Goal: Find specific page/section: Find specific page/section

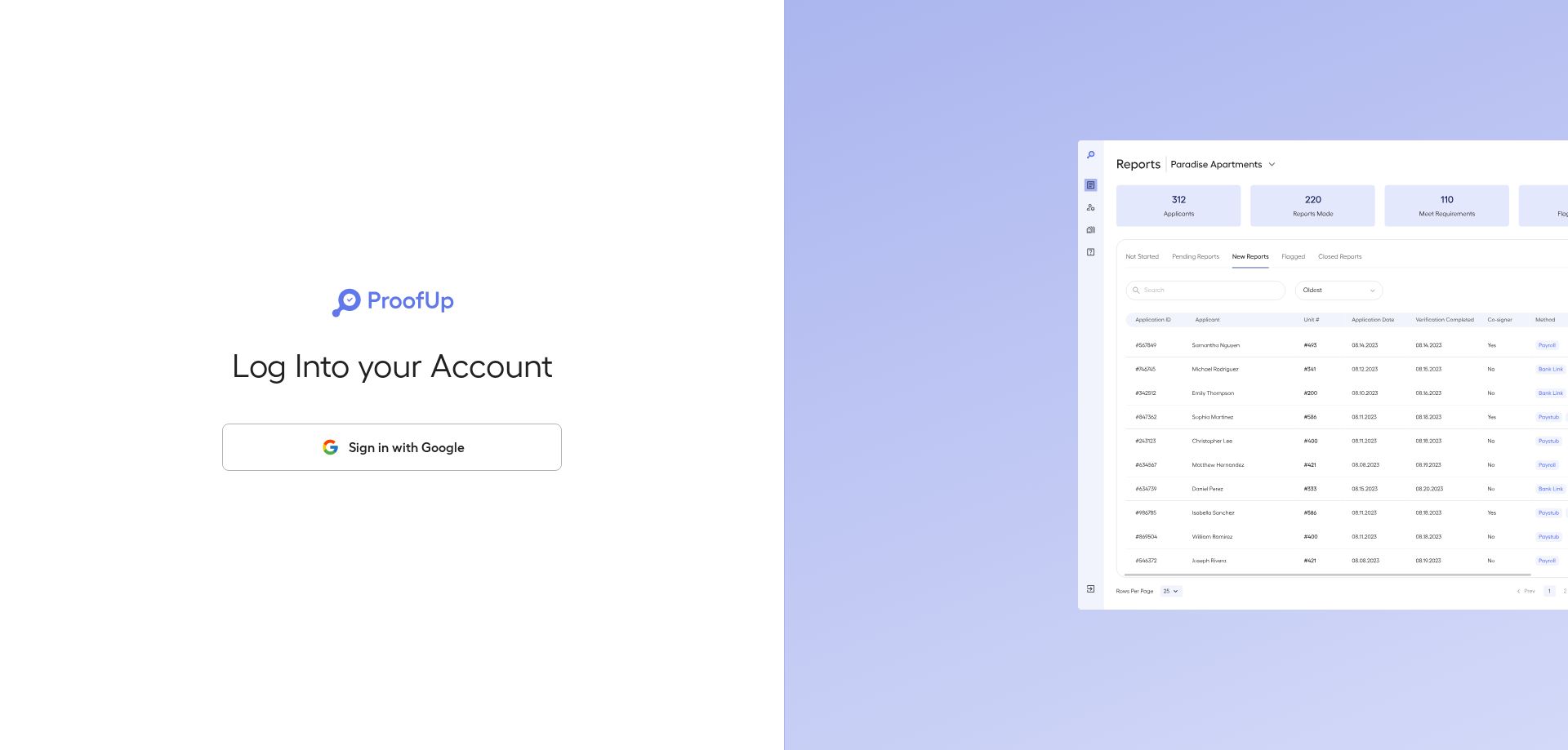
click at [446, 450] on button "Sign in with Google" at bounding box center [392, 447] width 339 height 47
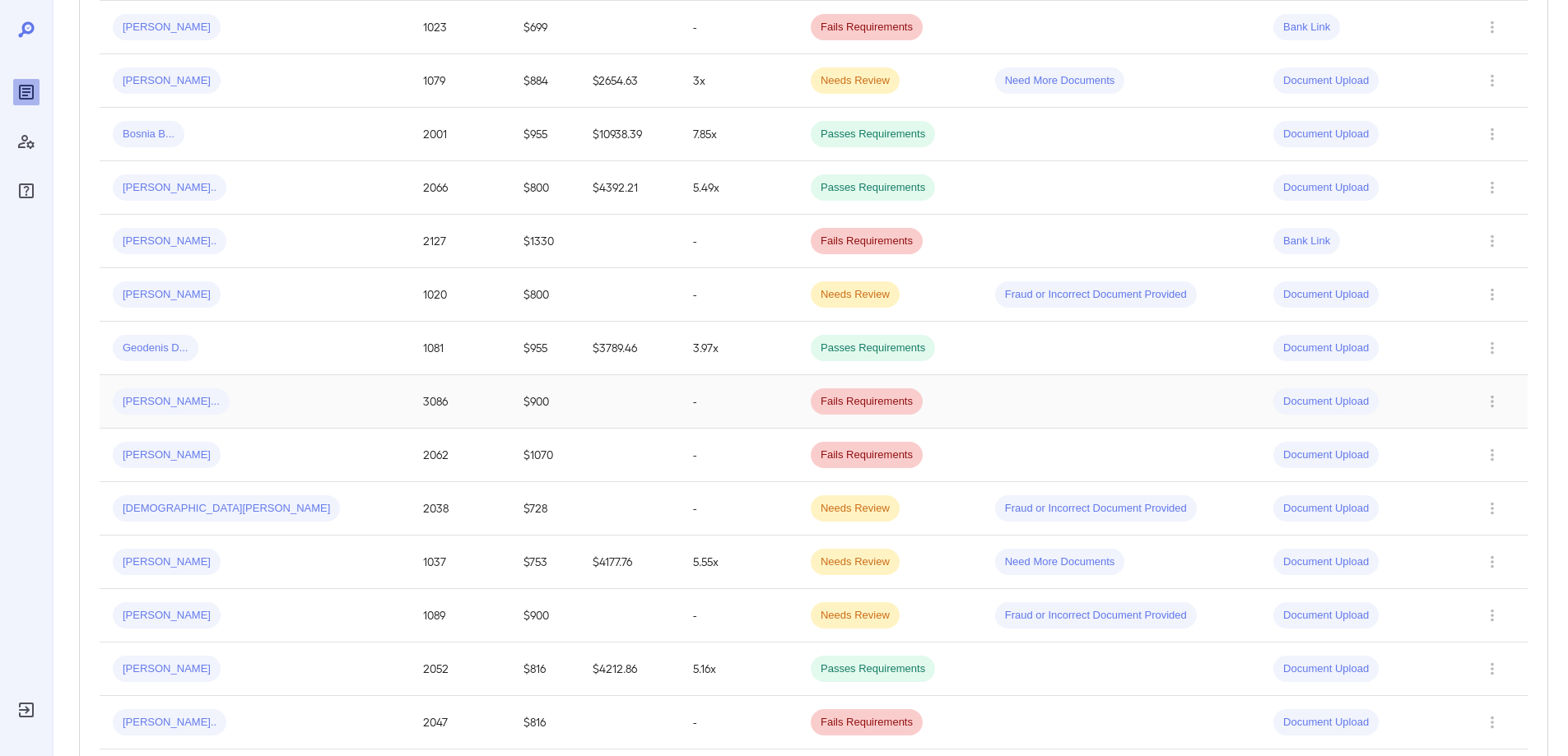
scroll to position [1063, 0]
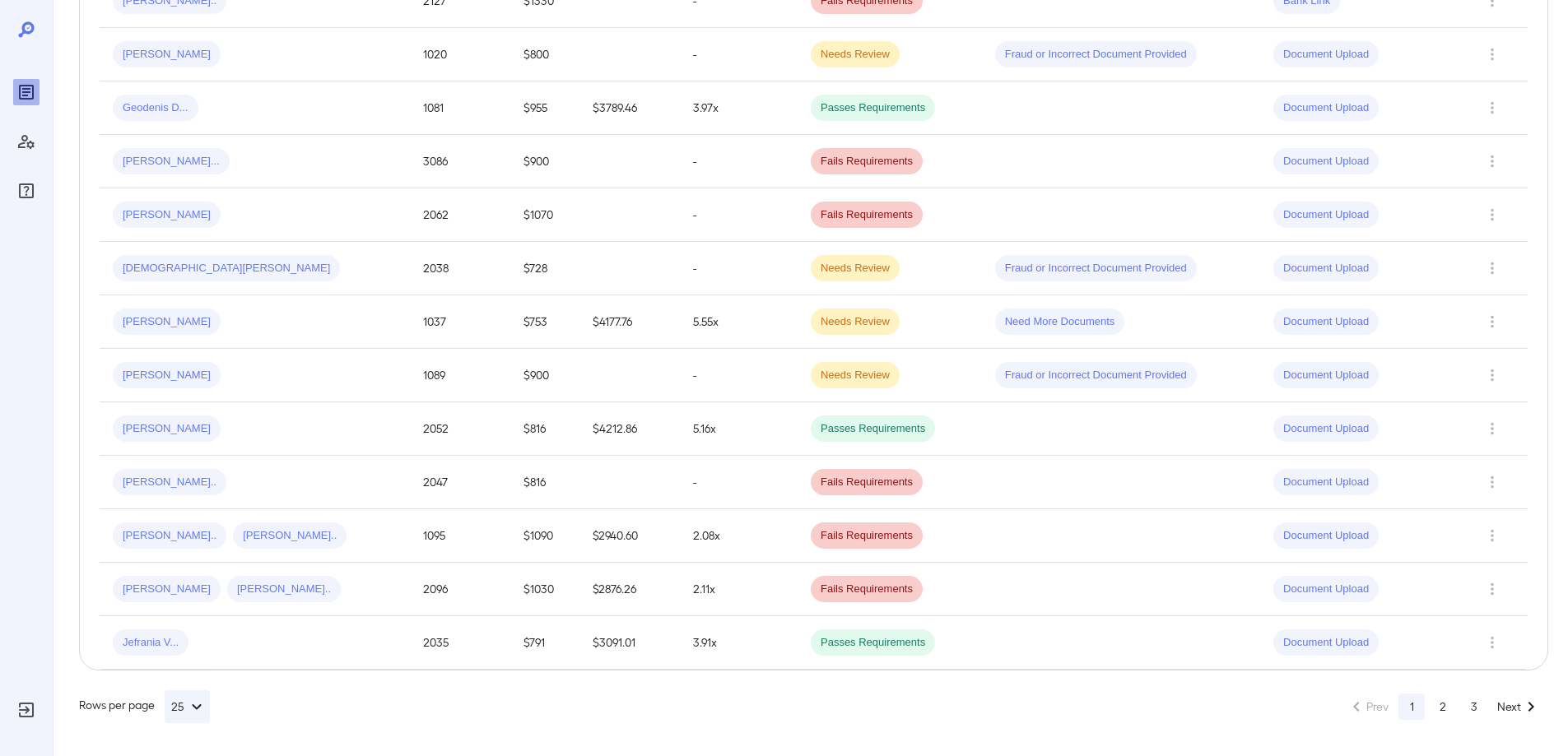
click at [1448, 707] on button "2" at bounding box center [1442, 706] width 26 height 26
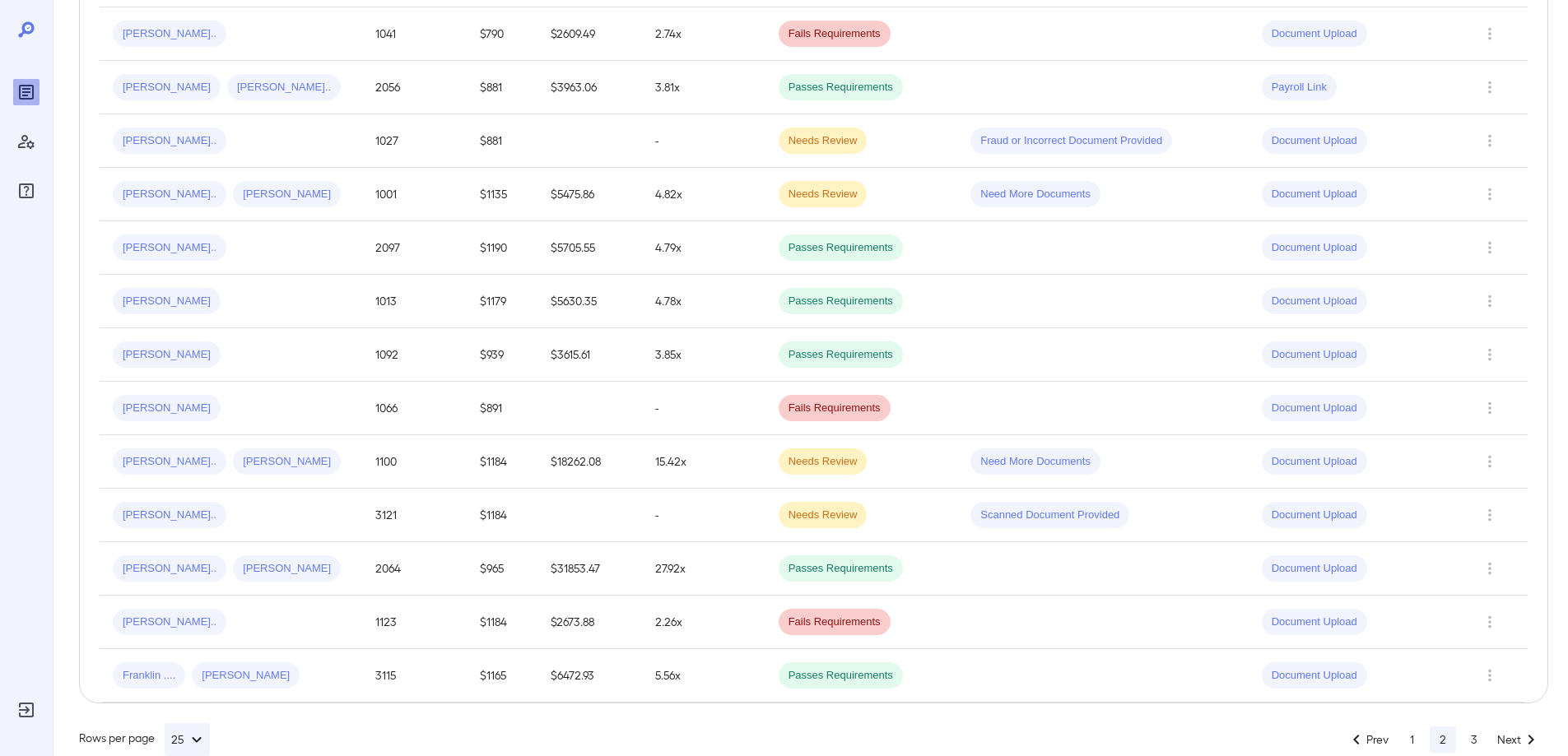
click at [1473, 727] on button "3" at bounding box center [1473, 739] width 26 height 26
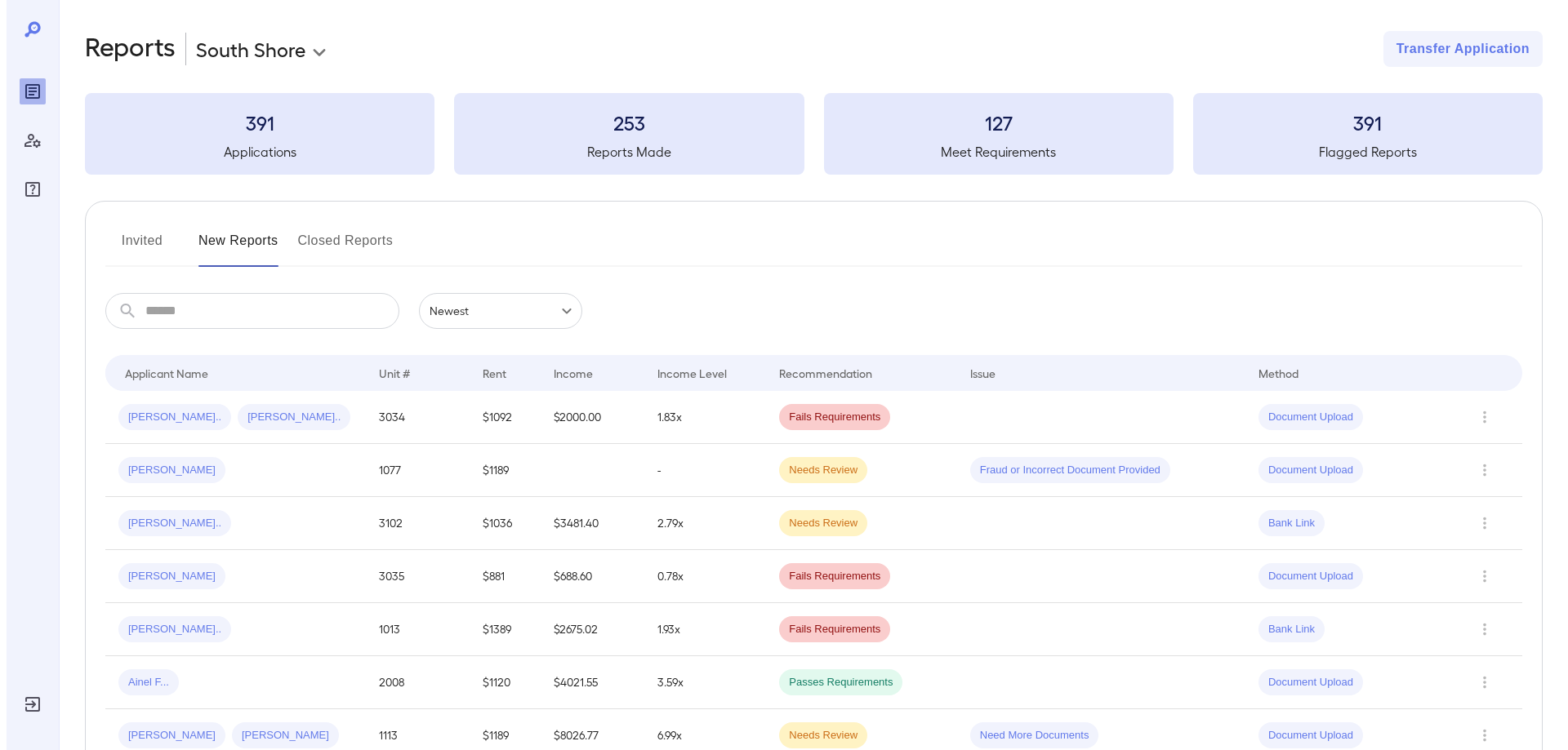
scroll to position [0, 0]
click at [1483, 48] on button "Transfer Application" at bounding box center [1456, 50] width 159 height 36
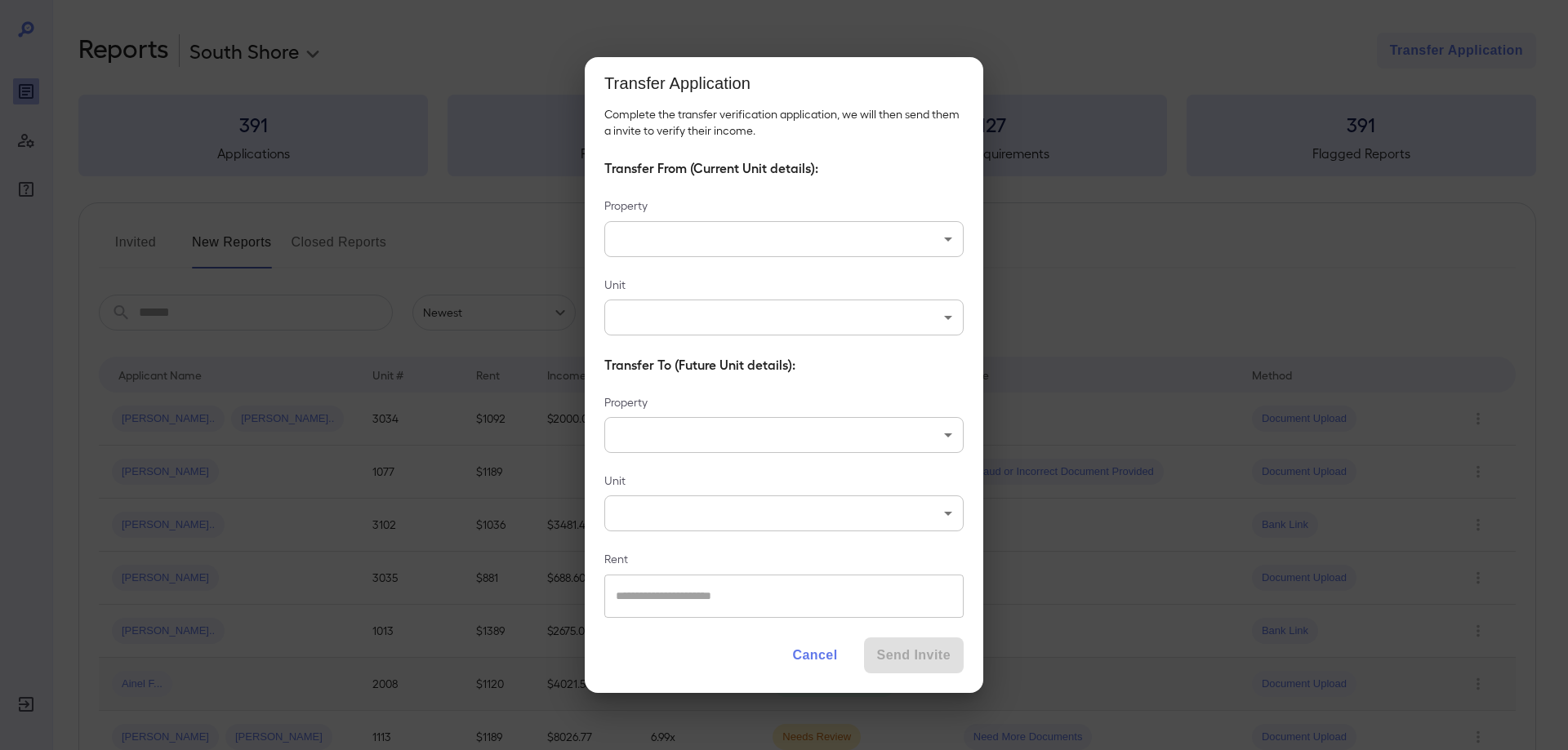
click at [804, 658] on button "Cancel" at bounding box center [814, 655] width 71 height 36
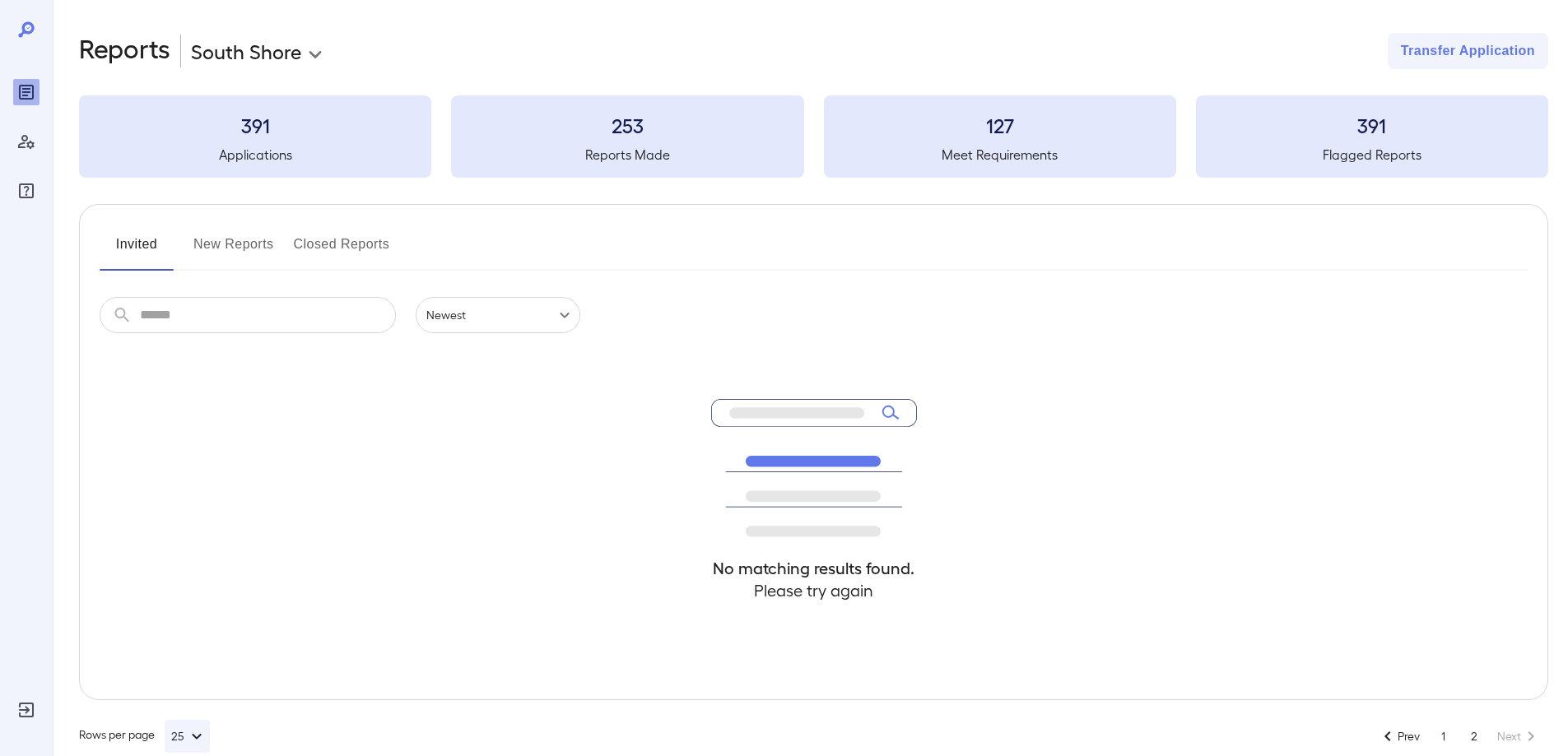
click at [29, 27] on icon at bounding box center [28, 28] width 3 height 3
click at [1404, 60] on button "Transfer Application" at bounding box center [1468, 50] width 161 height 36
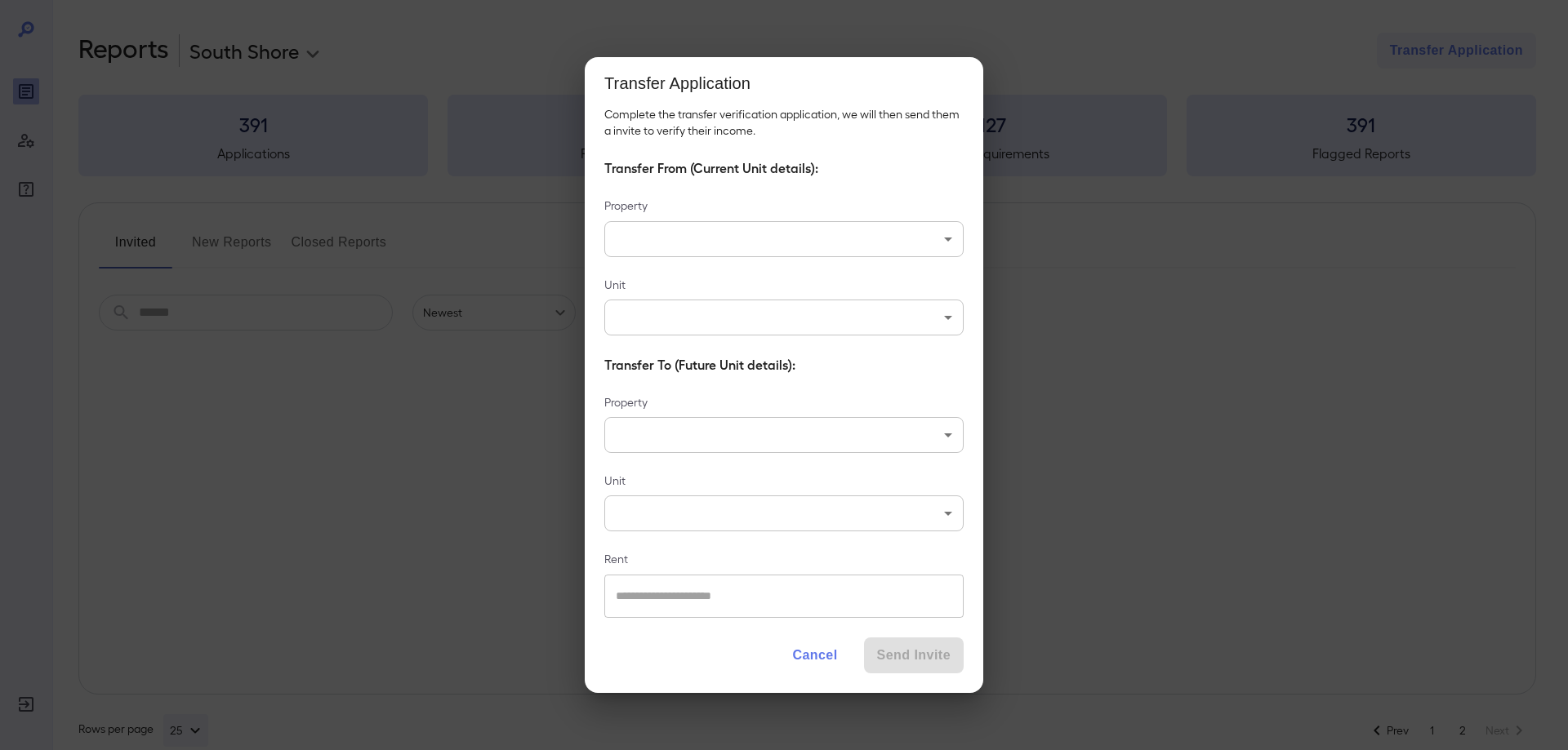
click at [693, 233] on body "**********" at bounding box center [784, 375] width 1568 height 750
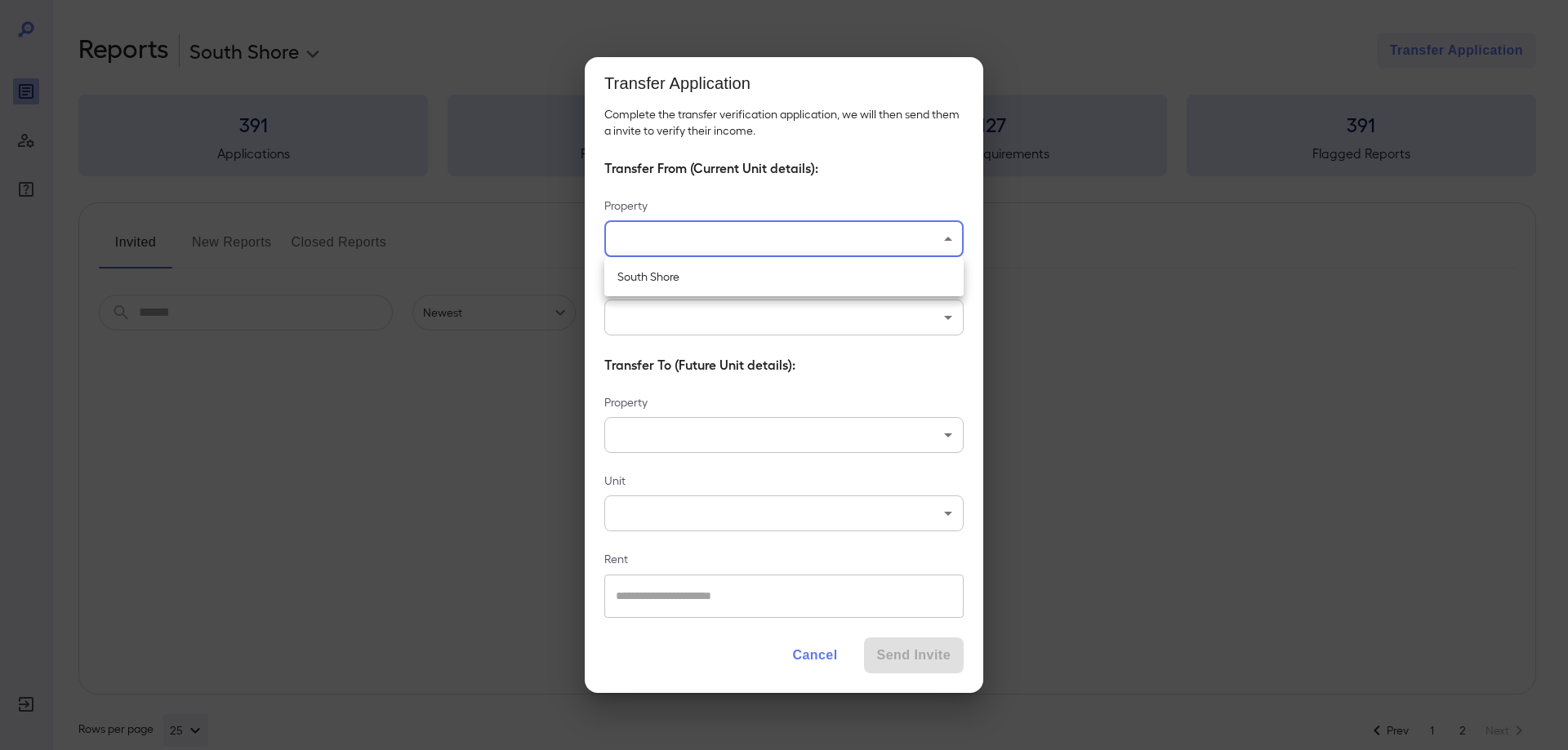
click at [681, 269] on li "South Shore" at bounding box center [784, 276] width 359 height 26
type input "**********"
click at [671, 309] on body "**********" at bounding box center [784, 375] width 1568 height 750
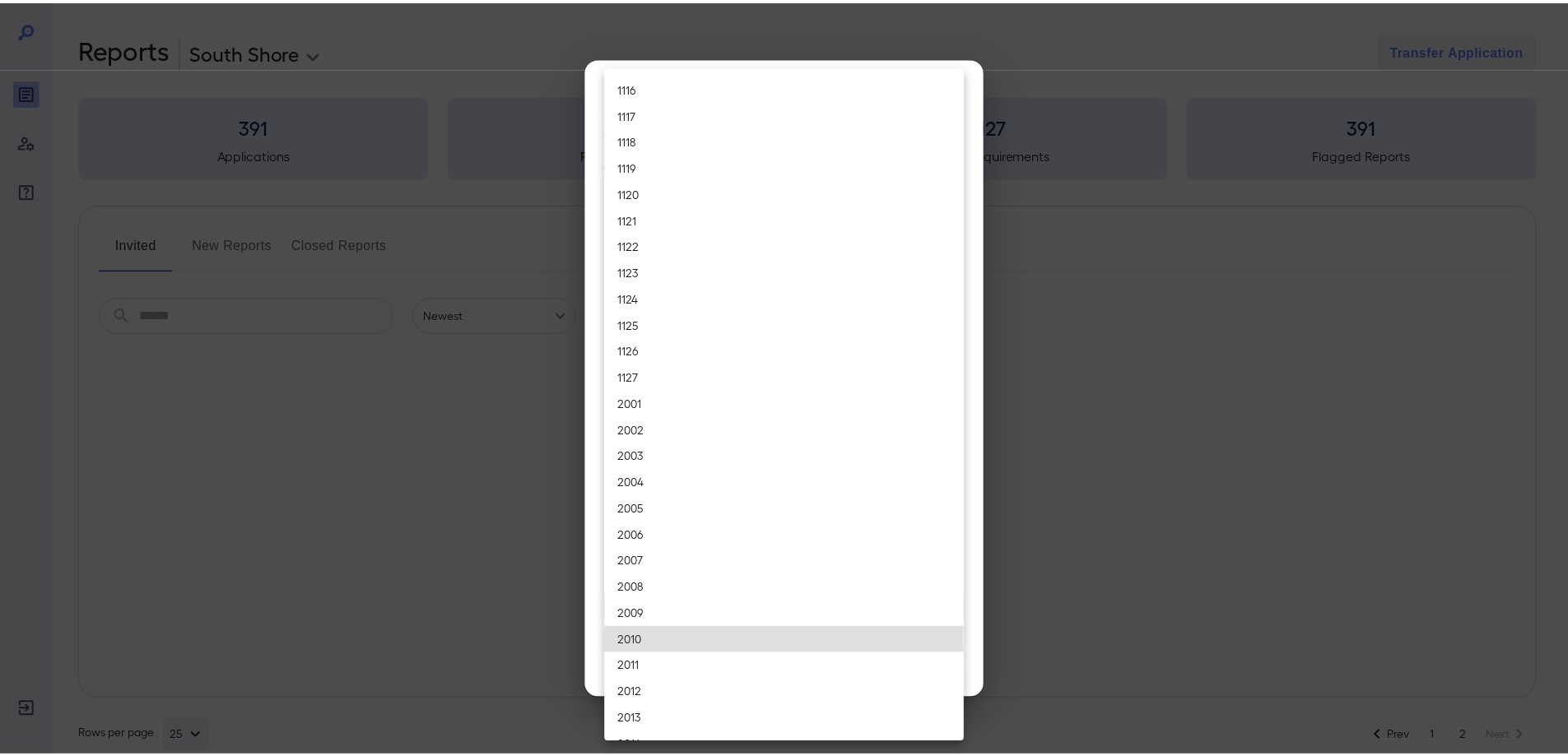
scroll to position [3298, 0]
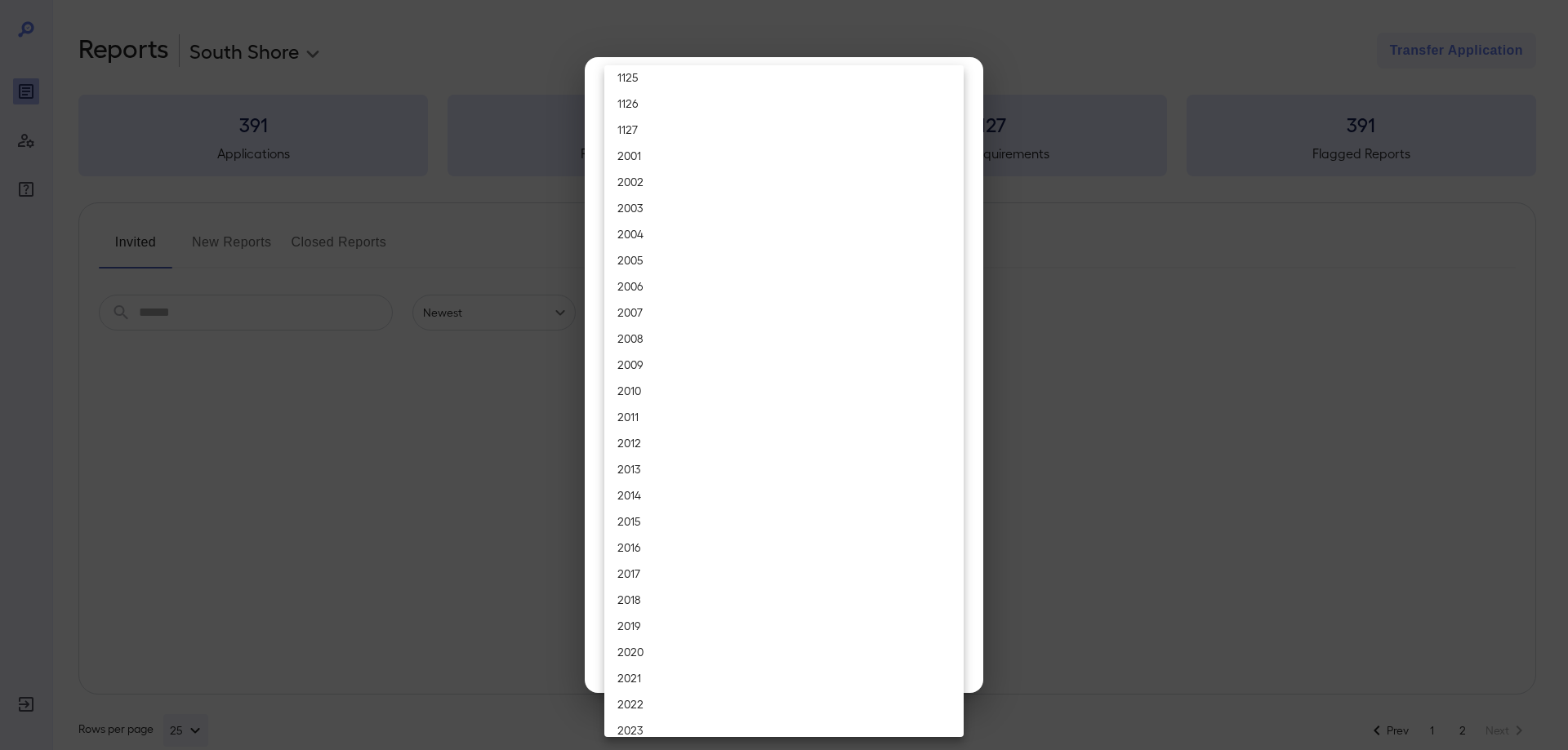
click at [671, 514] on li "2015" at bounding box center [784, 521] width 359 height 26
type input "****"
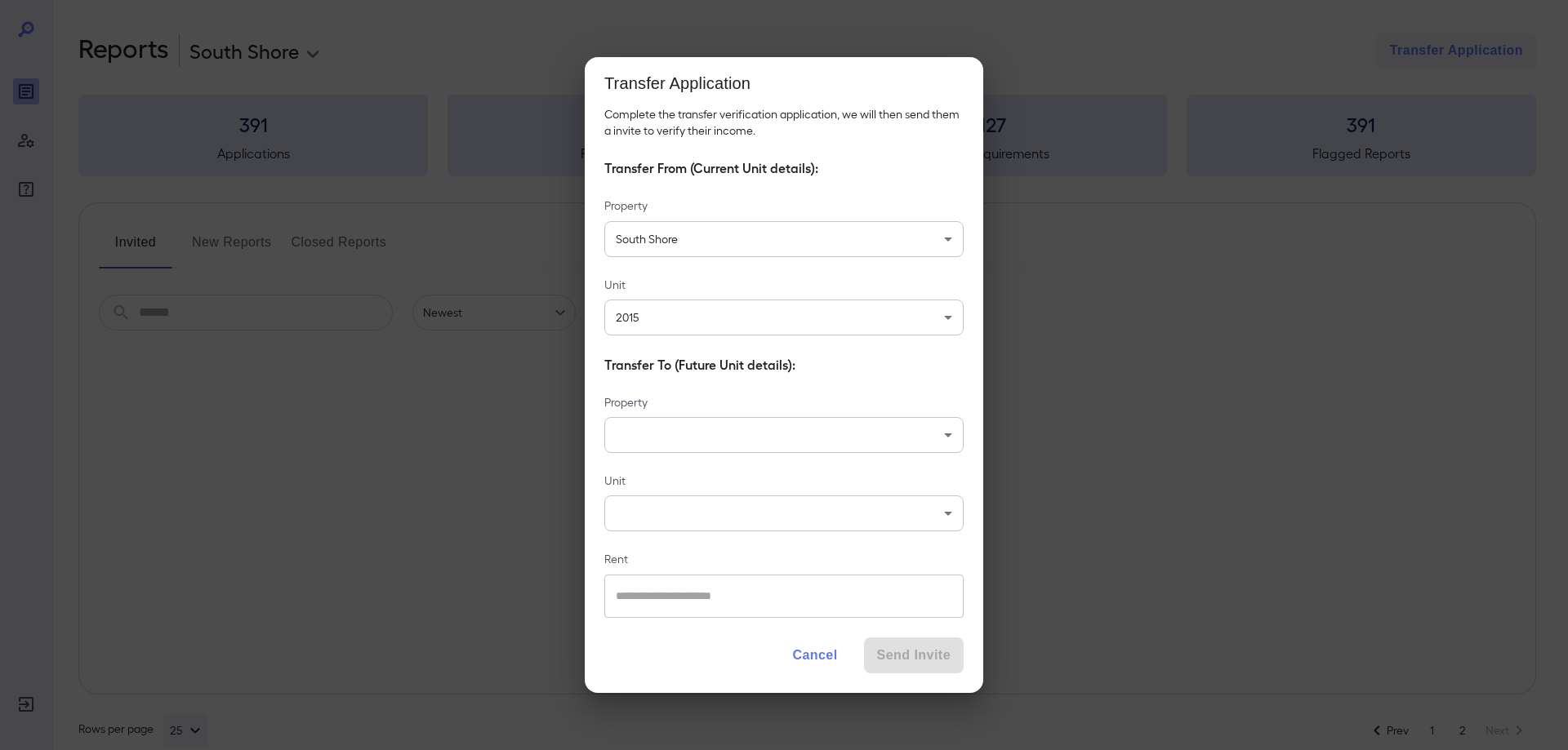
click at [831, 656] on button "Cancel" at bounding box center [814, 655] width 71 height 36
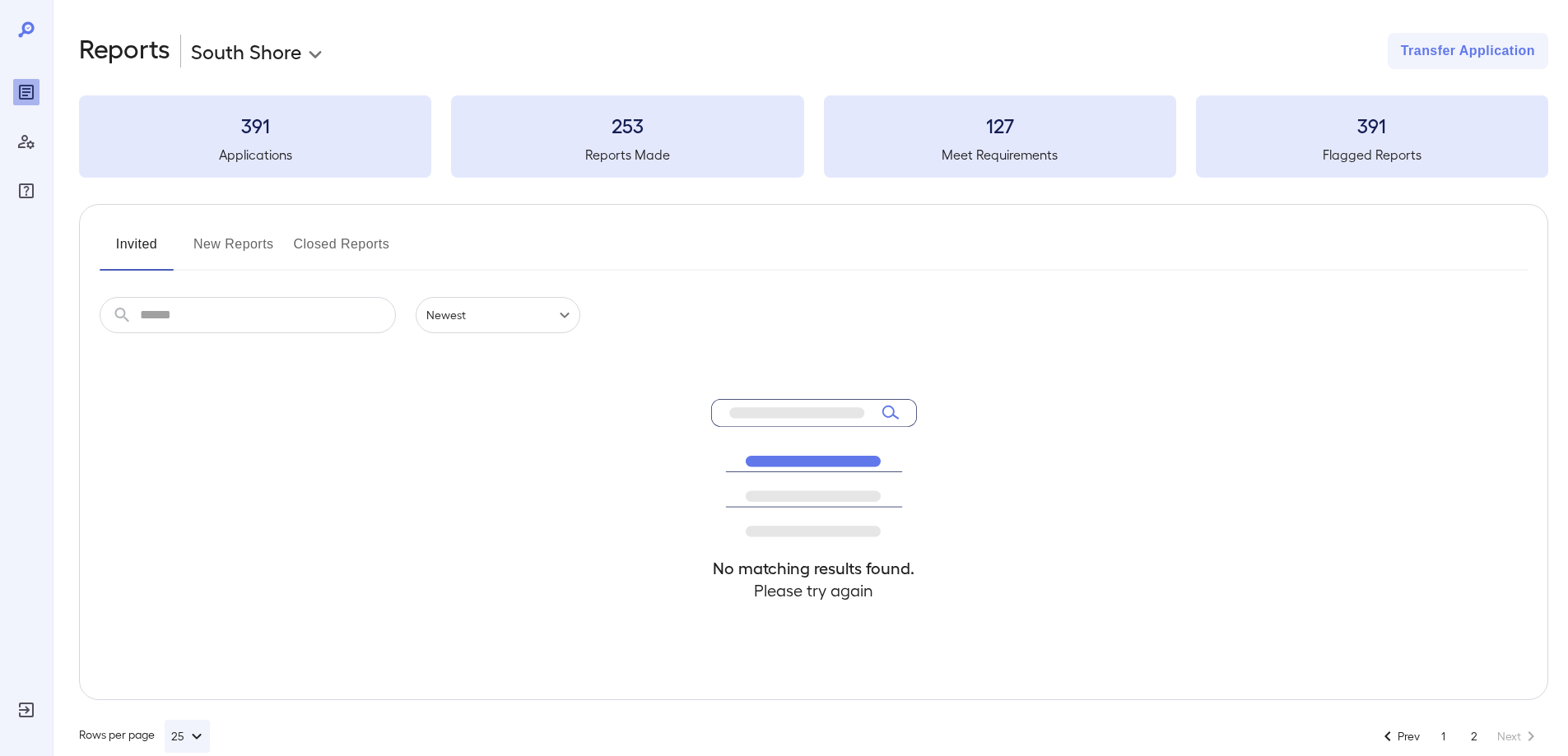
click at [239, 248] on button "New Reports" at bounding box center [233, 250] width 80 height 39
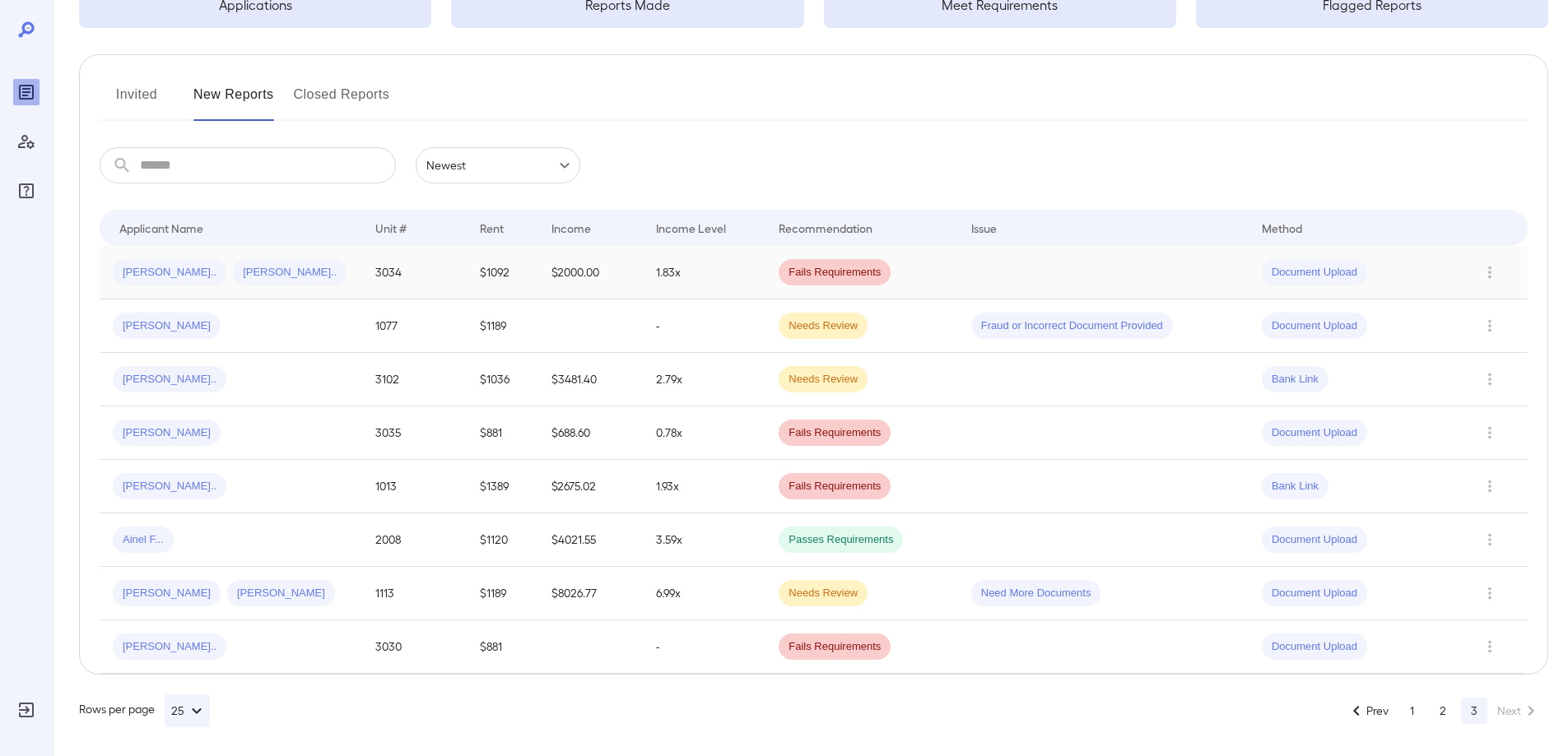
scroll to position [154, 0]
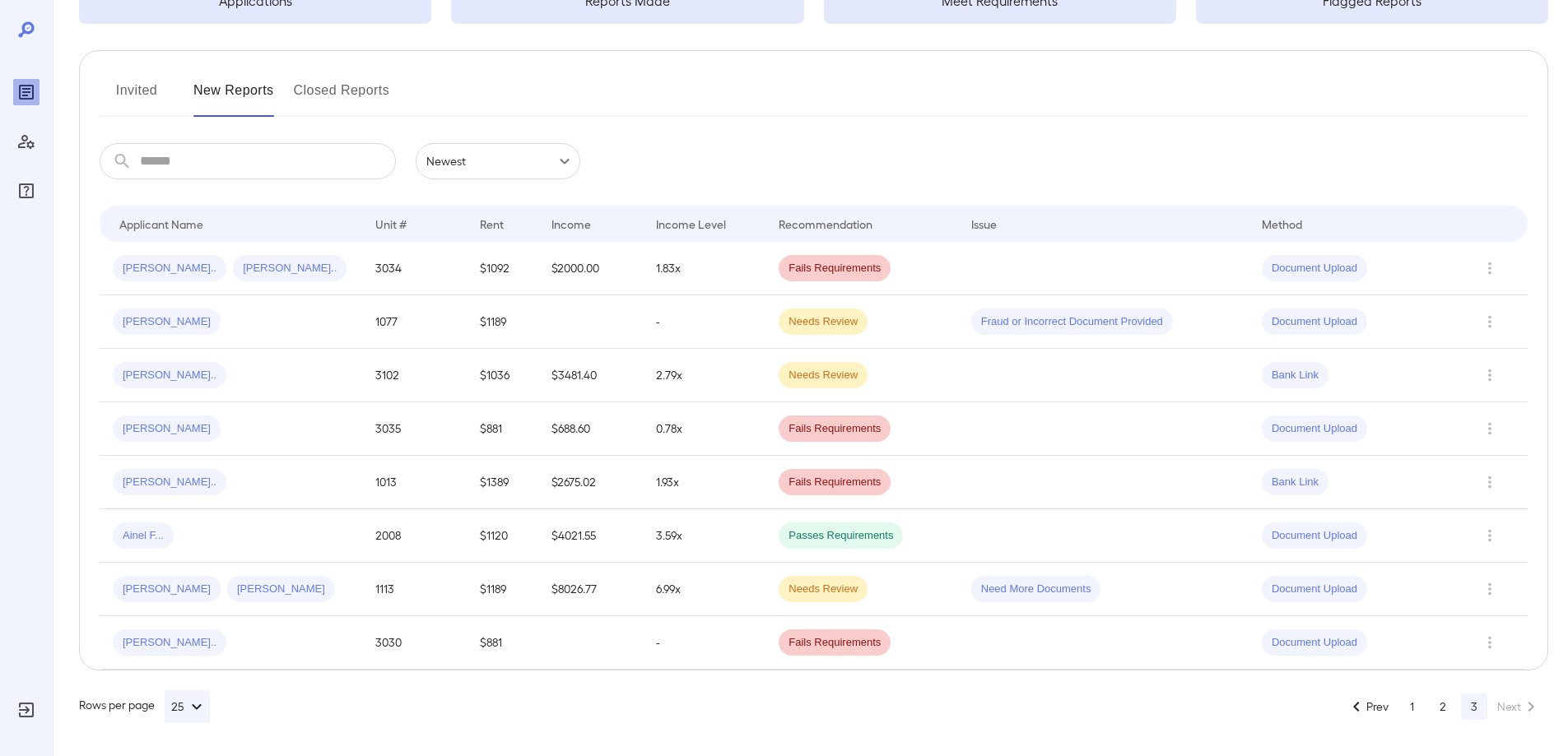
click at [1415, 713] on button "1" at bounding box center [1411, 706] width 26 height 26
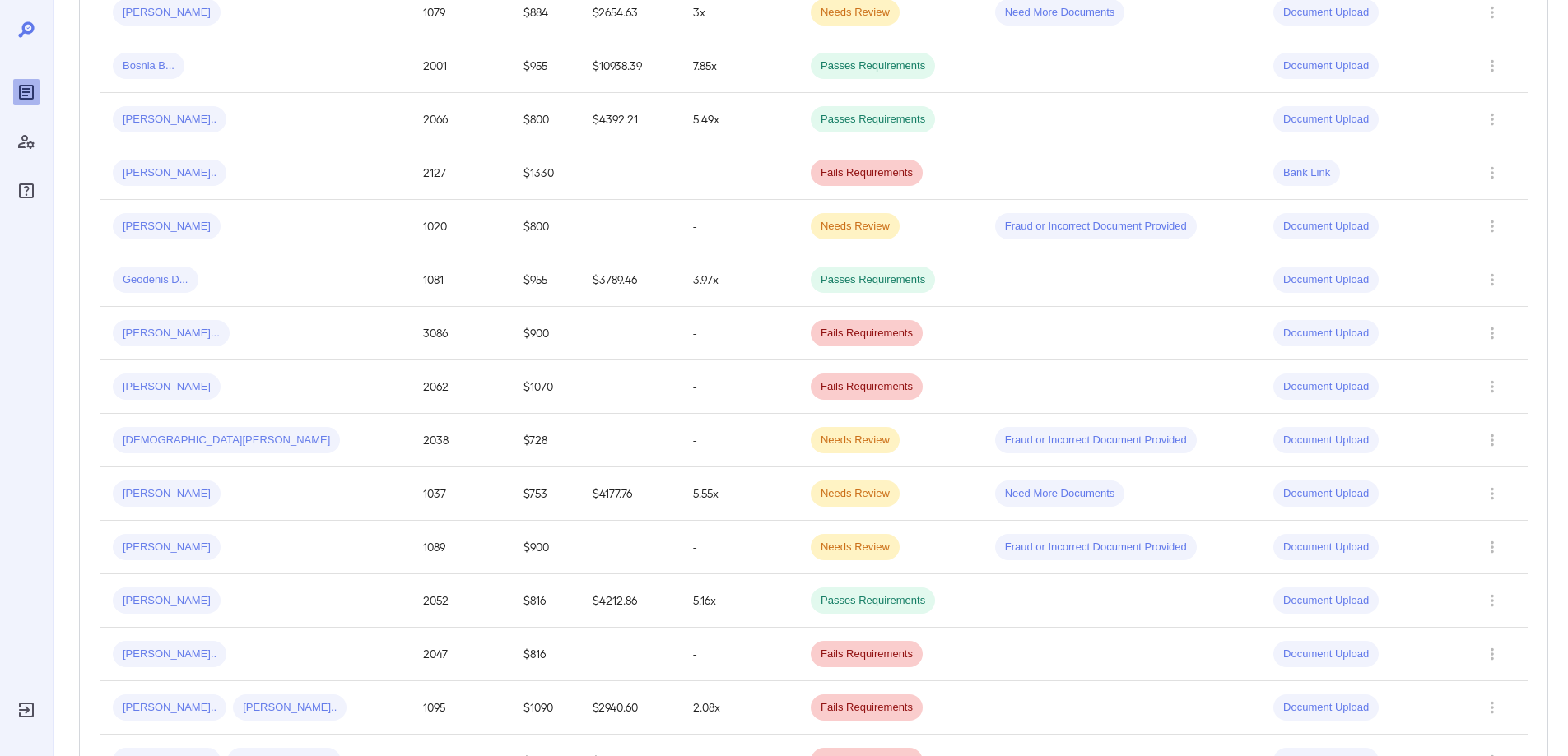
scroll to position [1059, 0]
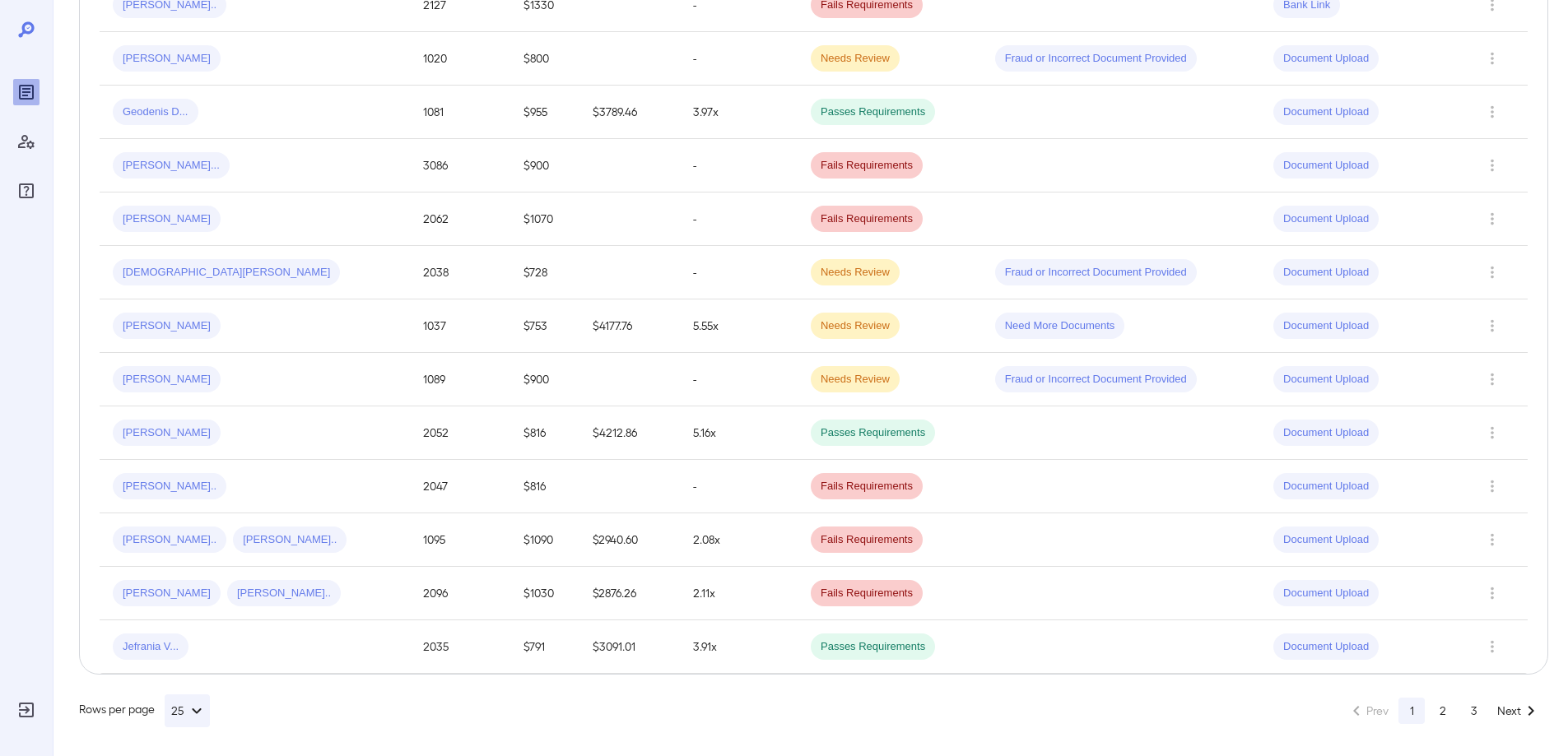
click at [19, 33] on icon at bounding box center [27, 30] width 20 height 20
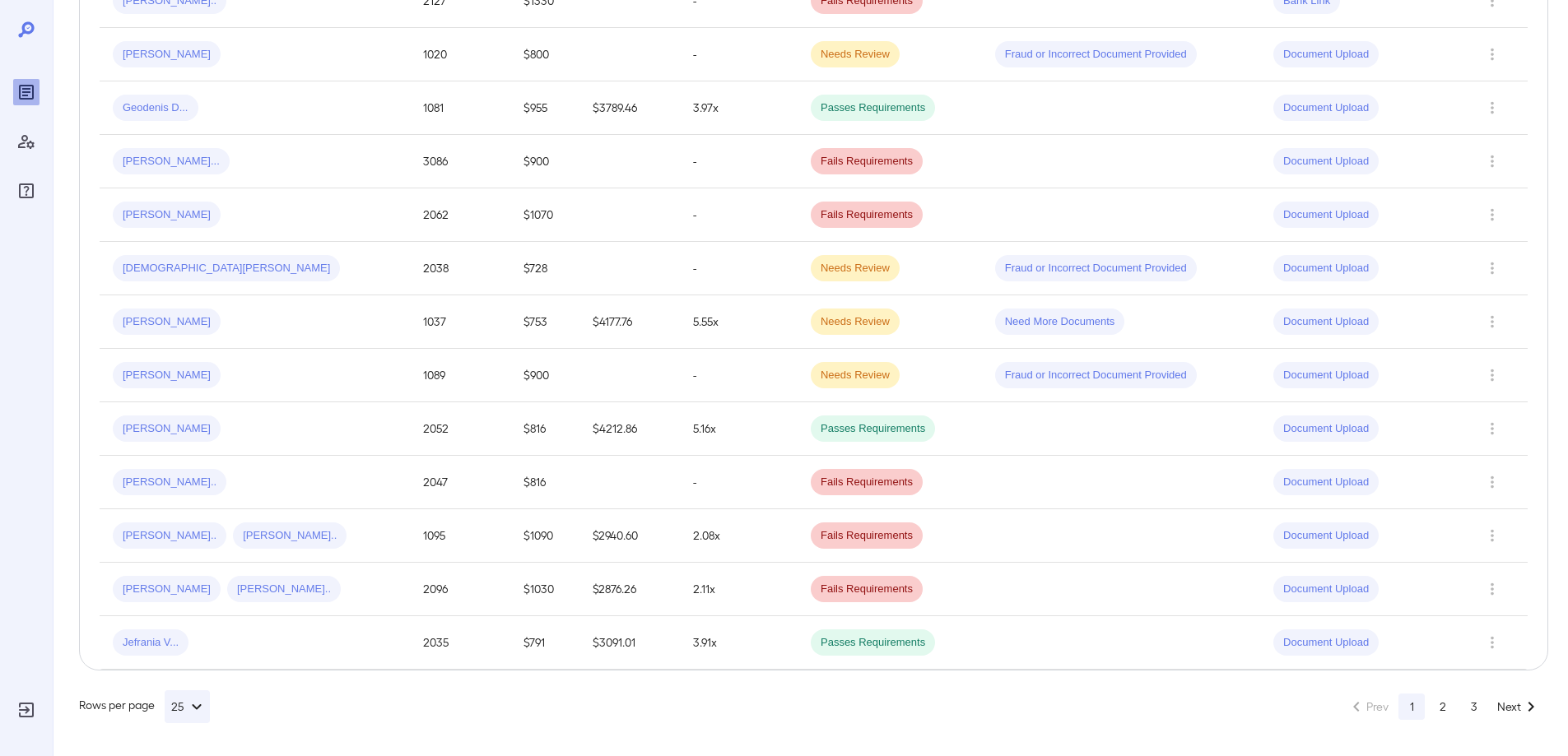
click at [1437, 715] on button "2" at bounding box center [1442, 706] width 26 height 26
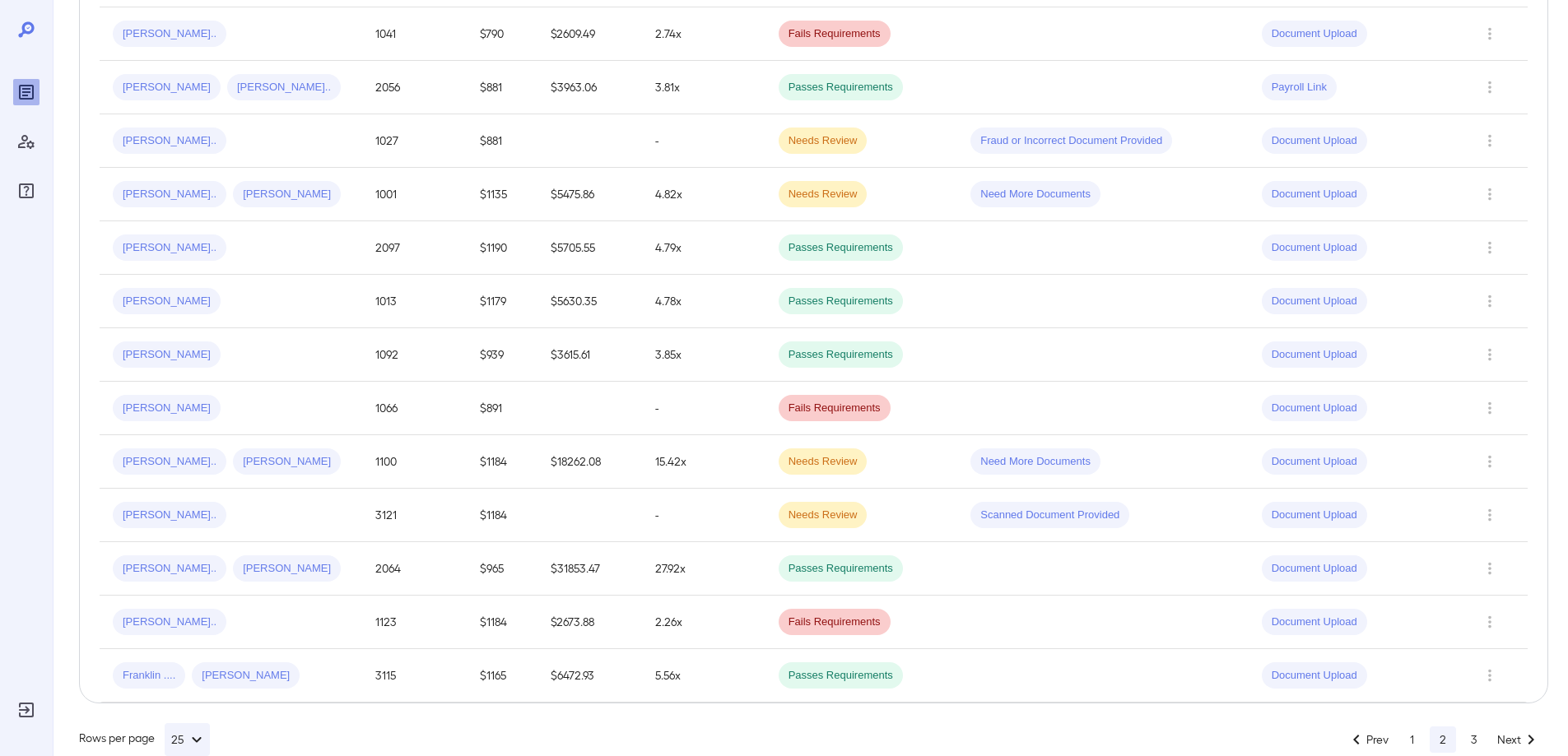
click at [1479, 727] on button "3" at bounding box center [1473, 739] width 26 height 26
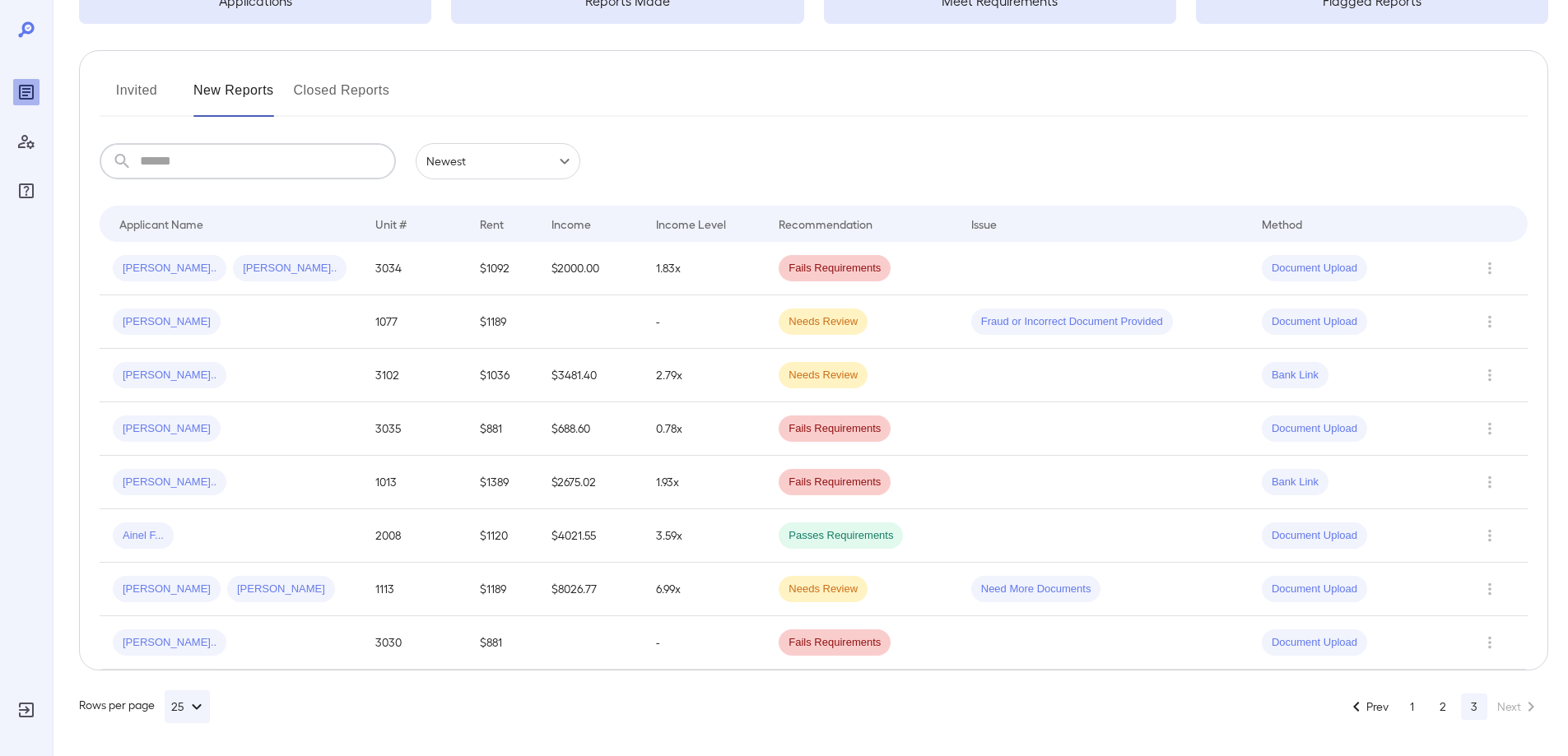
click at [237, 167] on input "text" at bounding box center [268, 161] width 256 height 36
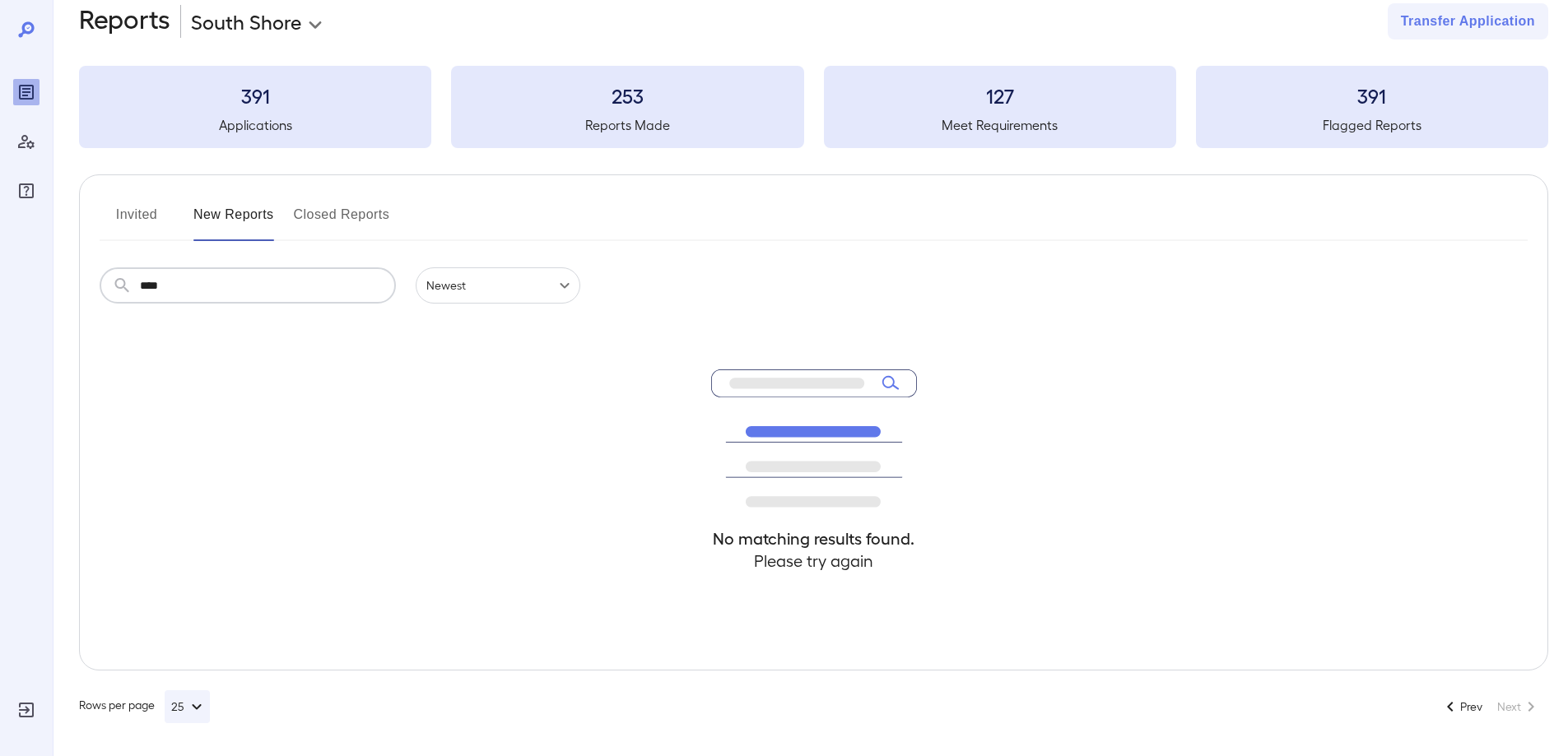
type input "****"
click at [461, 277] on body "**********" at bounding box center [784, 349] width 1568 height 756
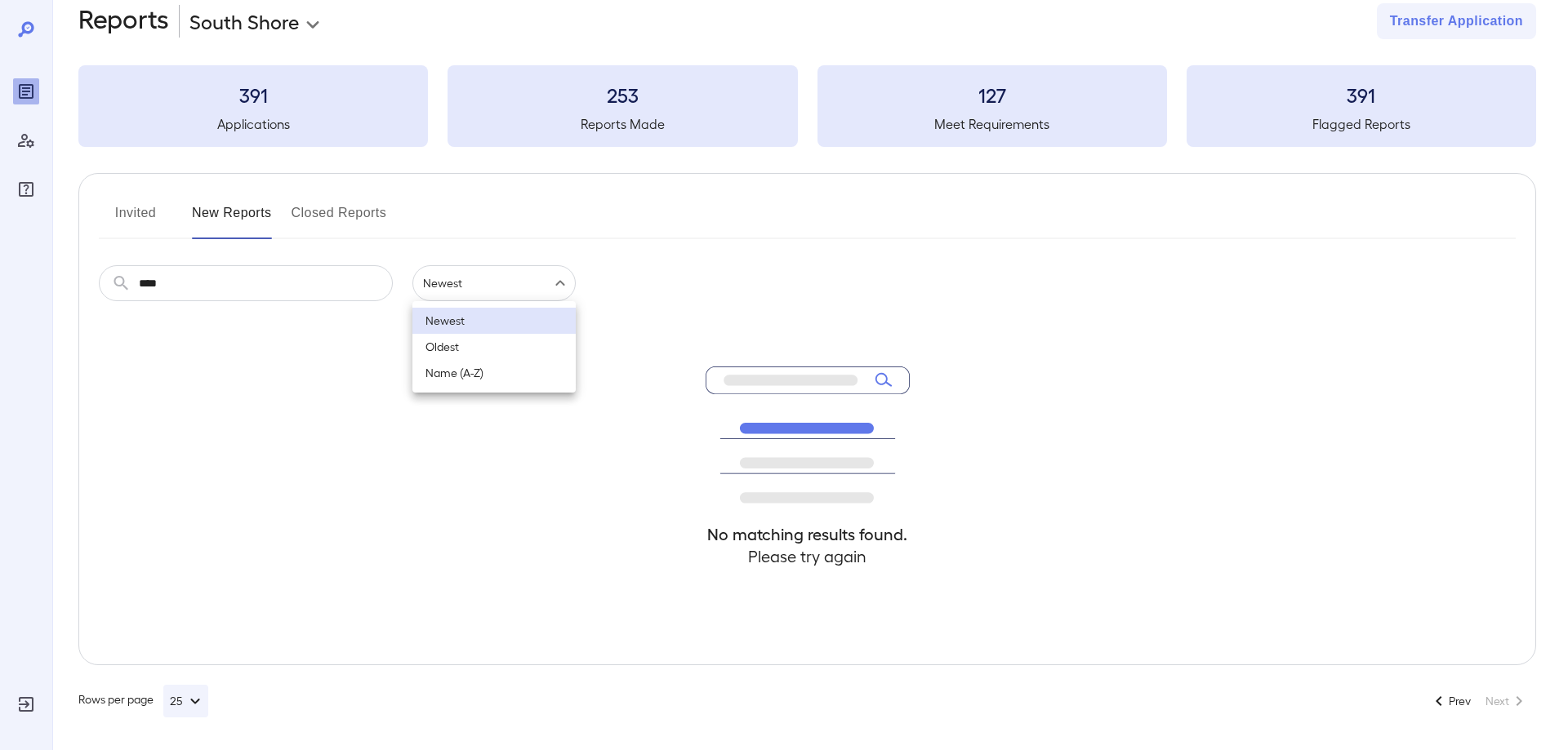
click at [136, 224] on div at bounding box center [784, 375] width 1568 height 750
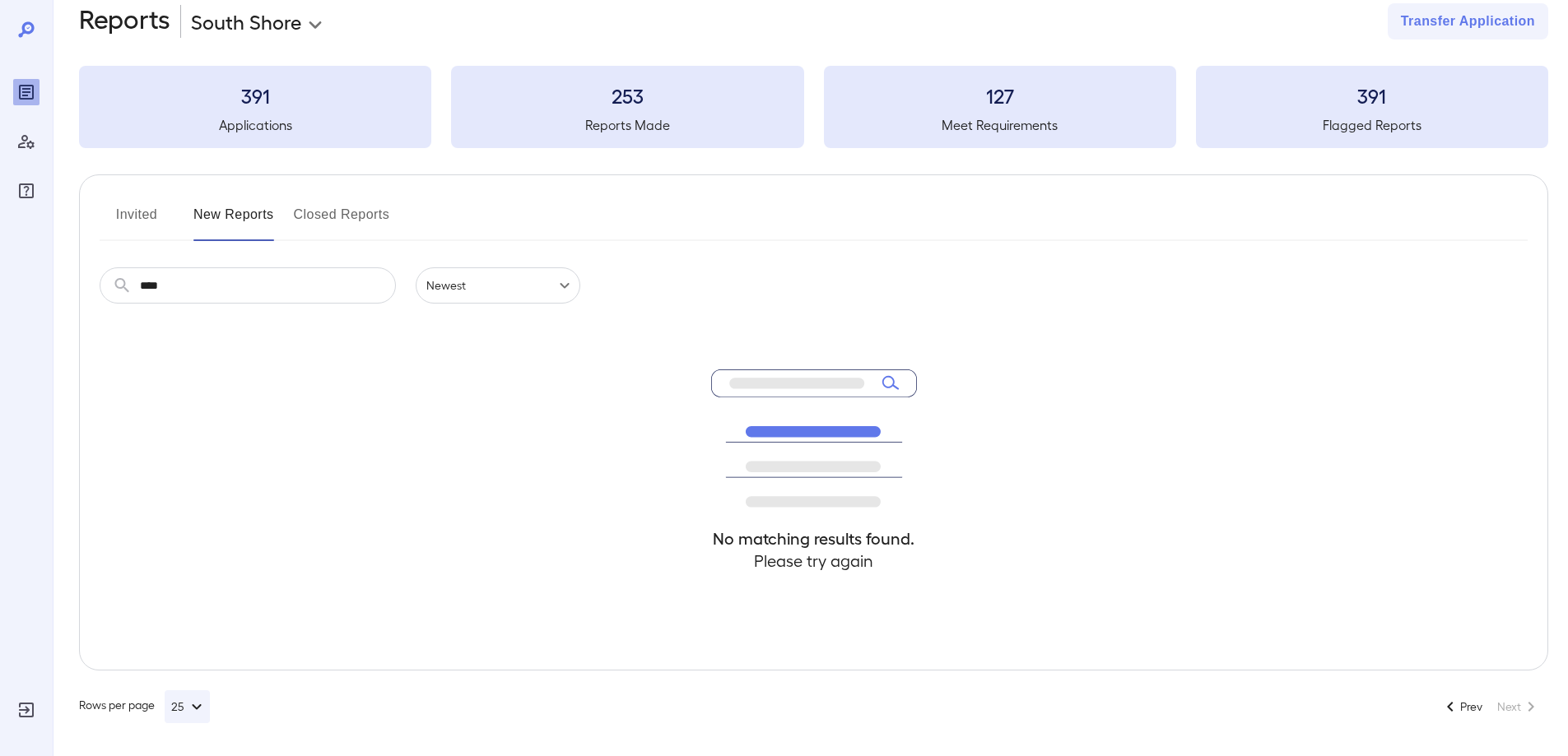
click at [142, 213] on button "Invited" at bounding box center [136, 221] width 74 height 39
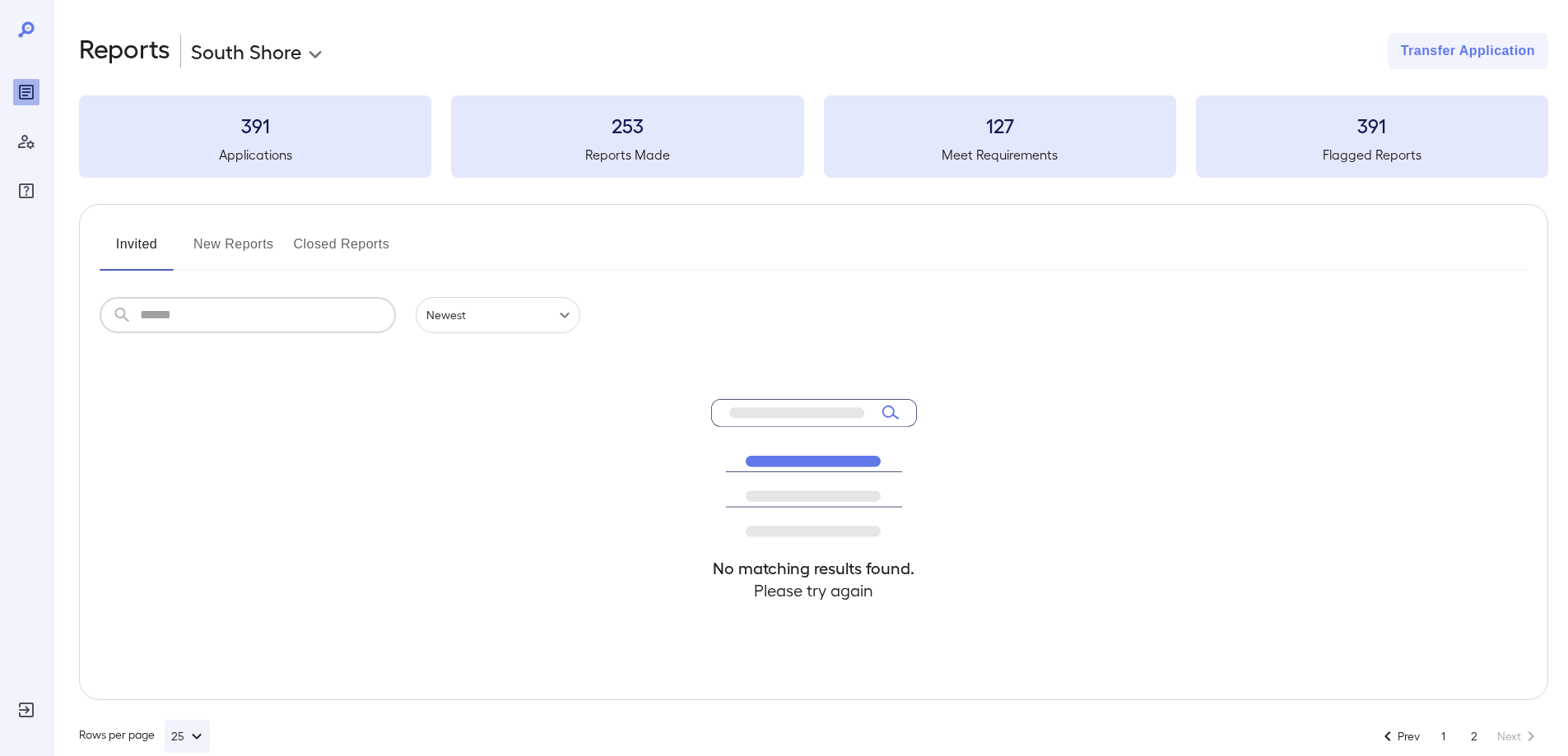
click at [238, 332] on input "text" at bounding box center [268, 314] width 256 height 36
click at [208, 255] on button "New Reports" at bounding box center [233, 250] width 80 height 39
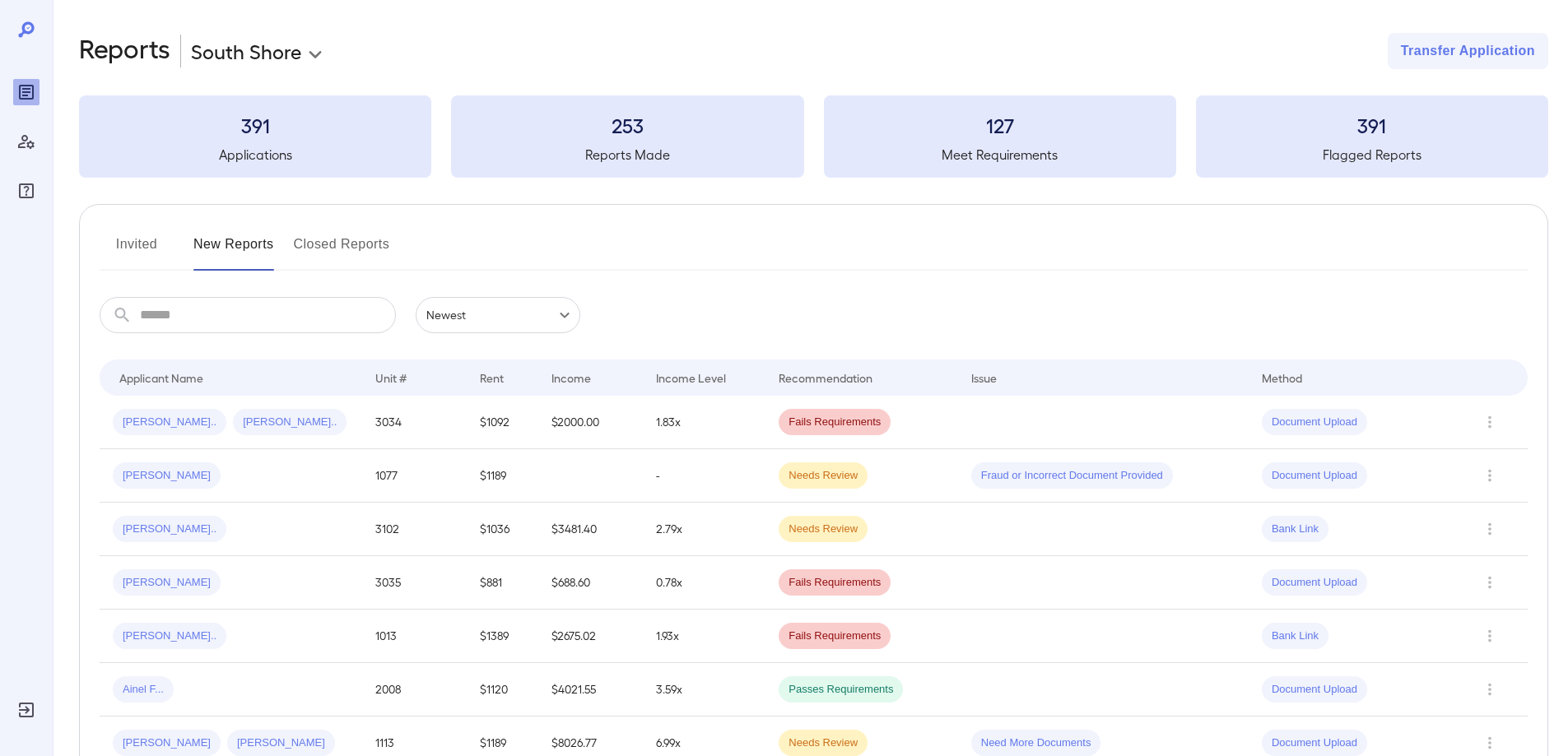
click at [128, 244] on button "Invited" at bounding box center [136, 250] width 74 height 39
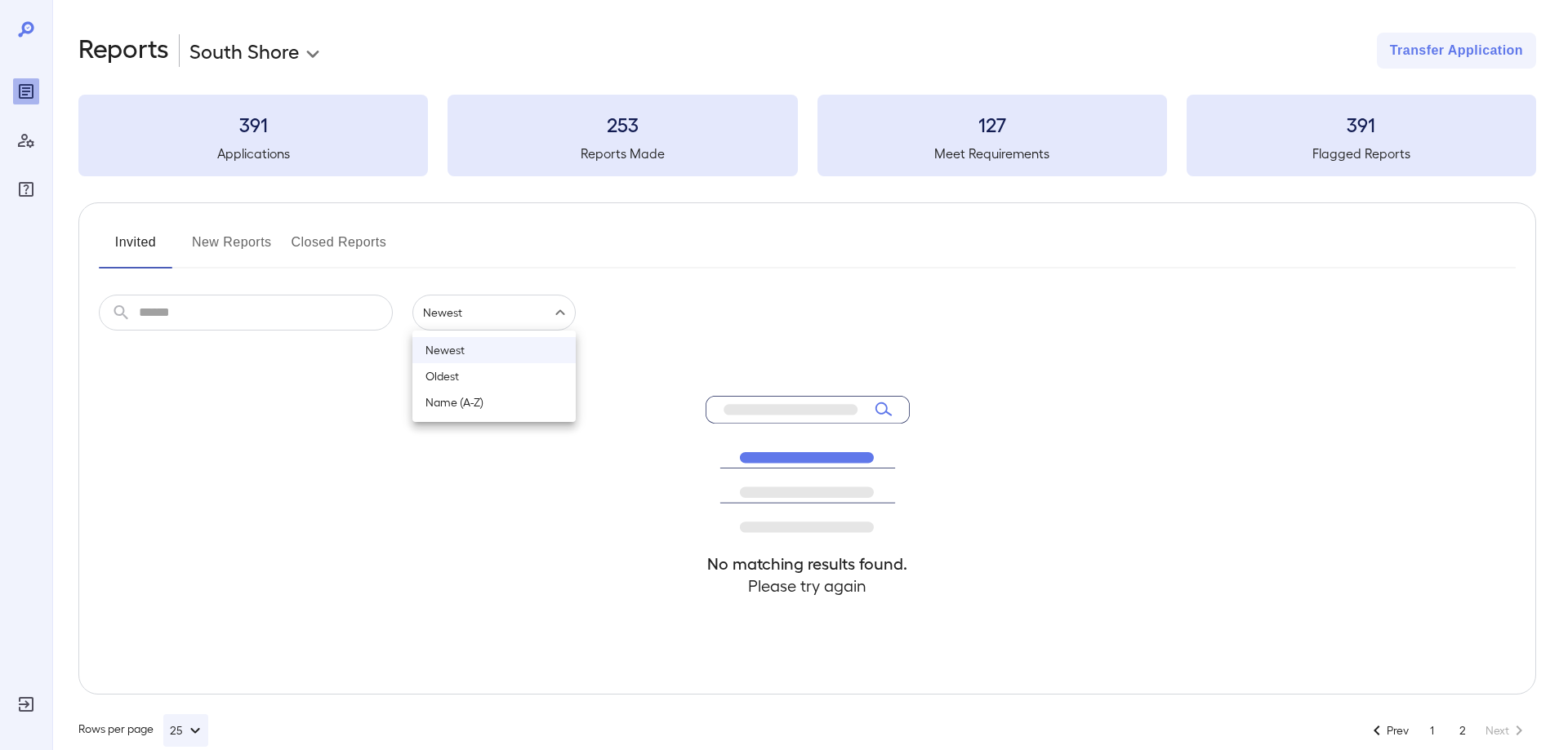
click at [478, 321] on body "**********" at bounding box center [784, 375] width 1568 height 750
click at [478, 321] on div at bounding box center [784, 375] width 1568 height 750
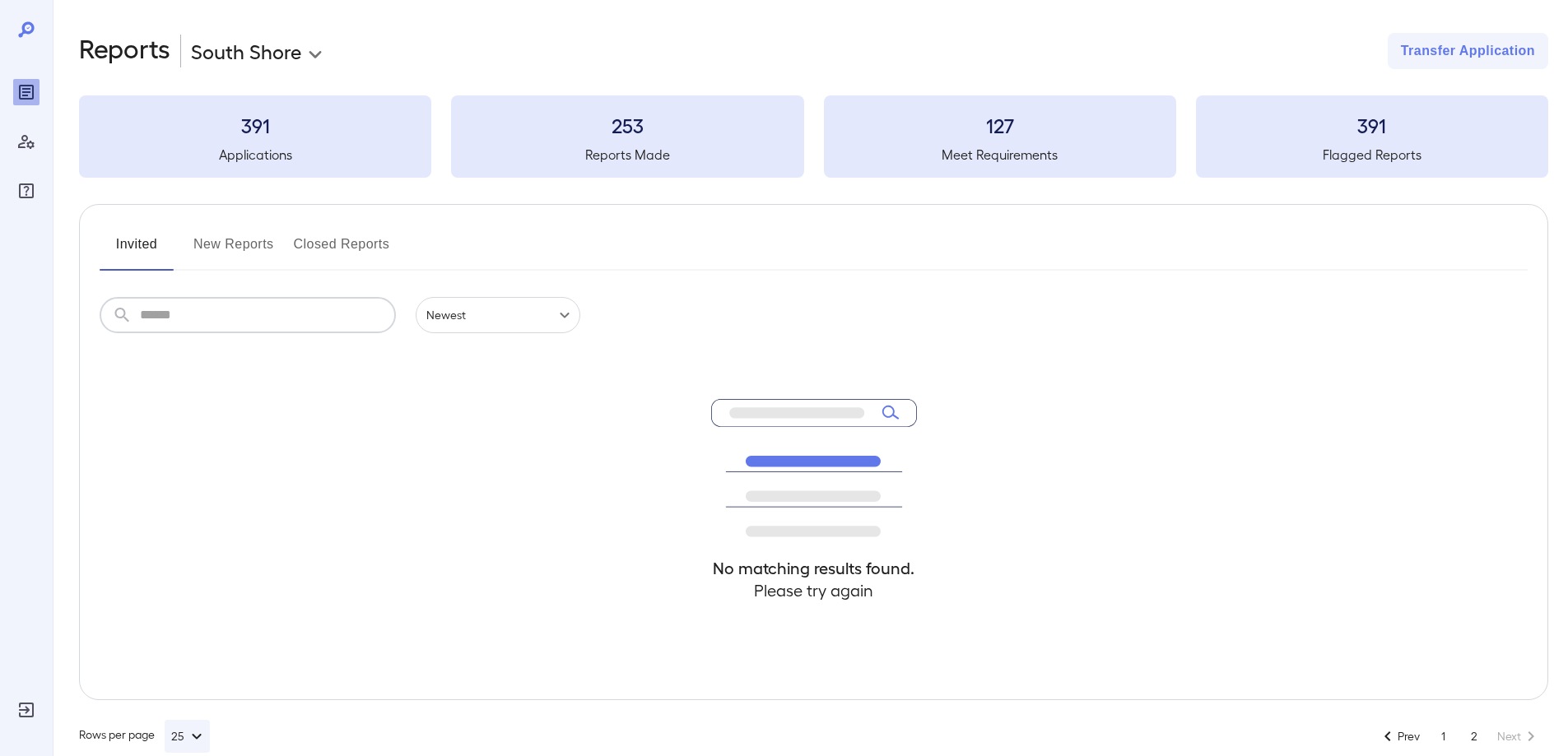
click at [298, 314] on input "text" at bounding box center [268, 314] width 256 height 36
click at [362, 325] on input "****" at bounding box center [268, 314] width 256 height 36
type input "****"
drag, startPoint x: 198, startPoint y: 319, endPoint x: 0, endPoint y: 262, distance: 206.0
click at [0, 262] on div "**********" at bounding box center [784, 378] width 1568 height 756
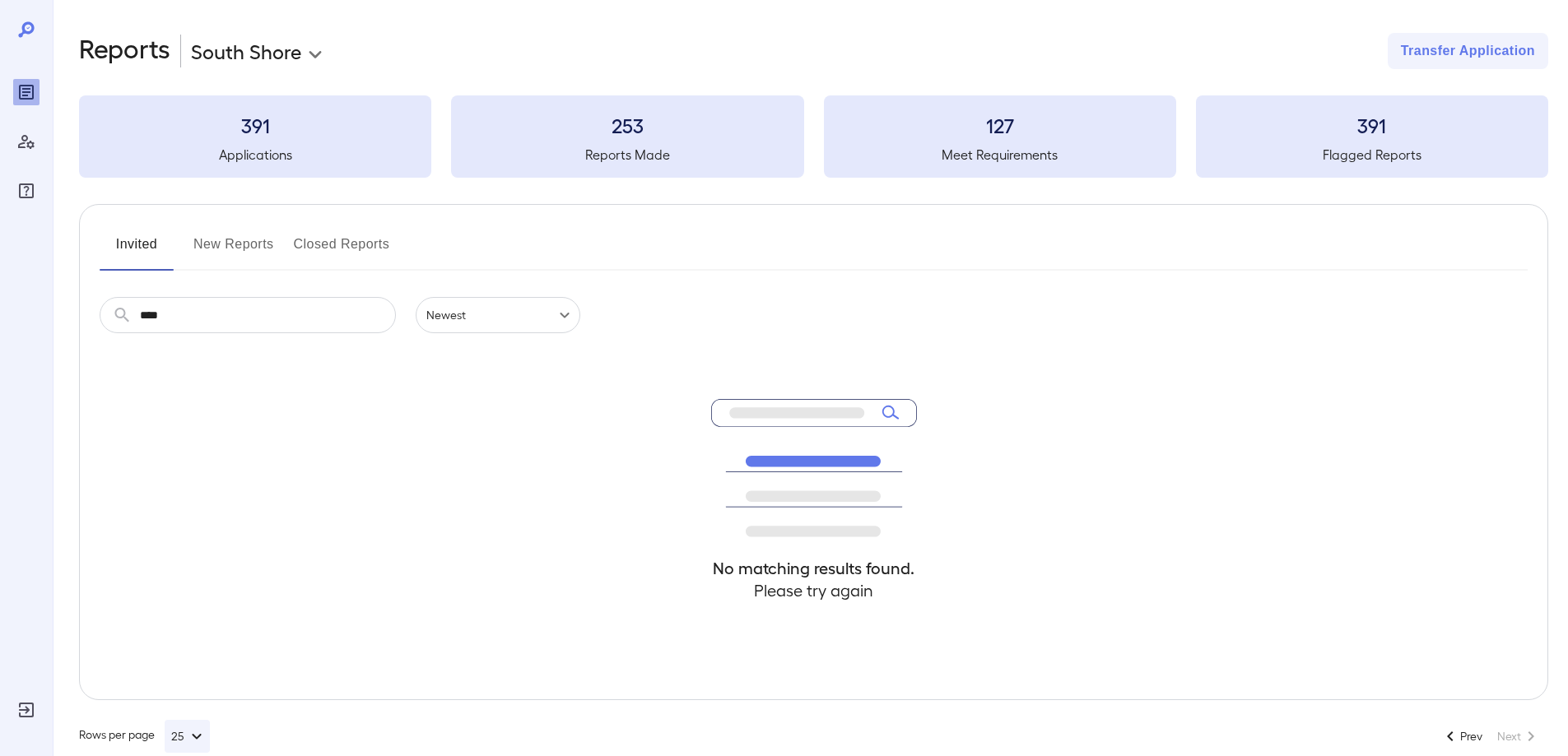
click at [221, 249] on button "New Reports" at bounding box center [233, 250] width 80 height 39
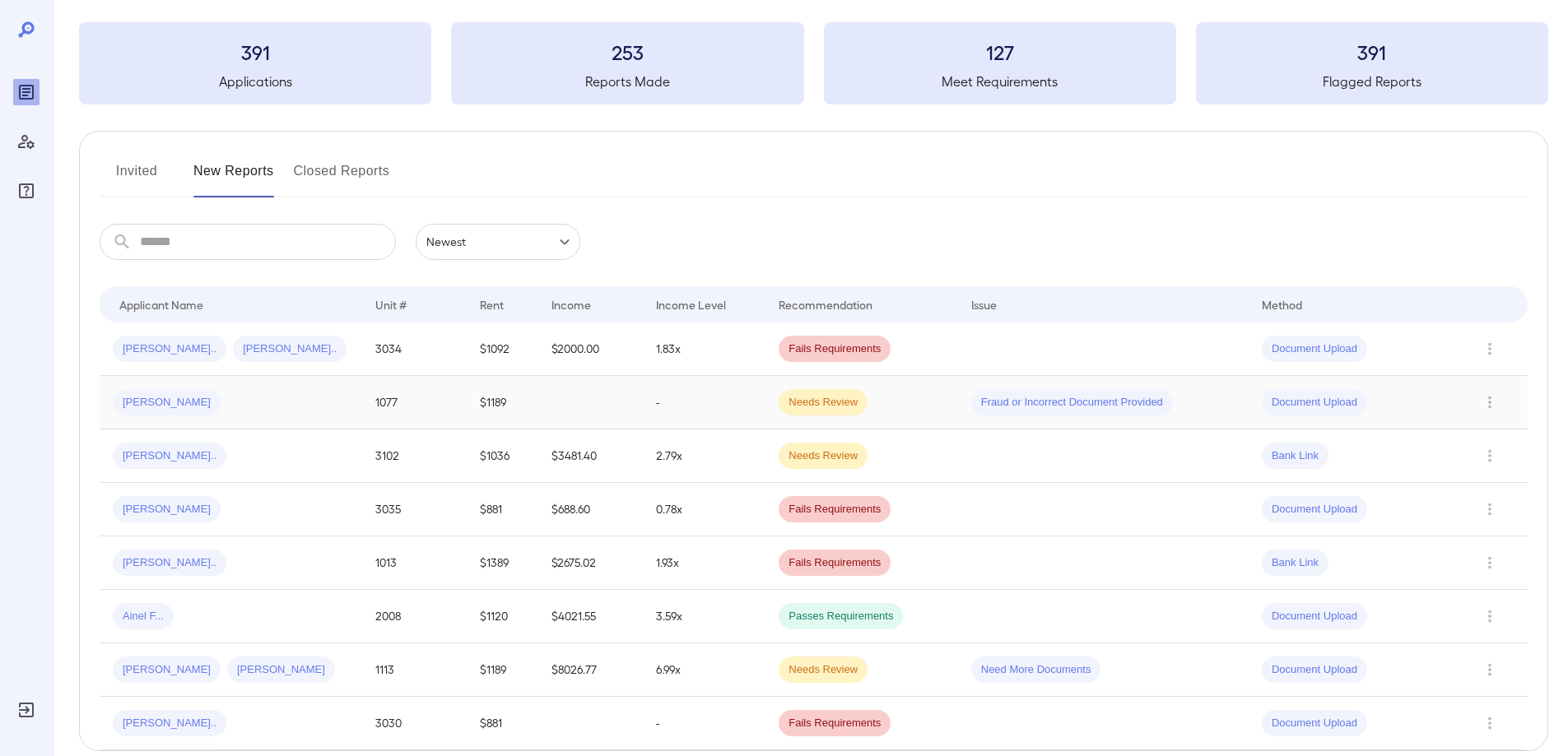
scroll to position [154, 0]
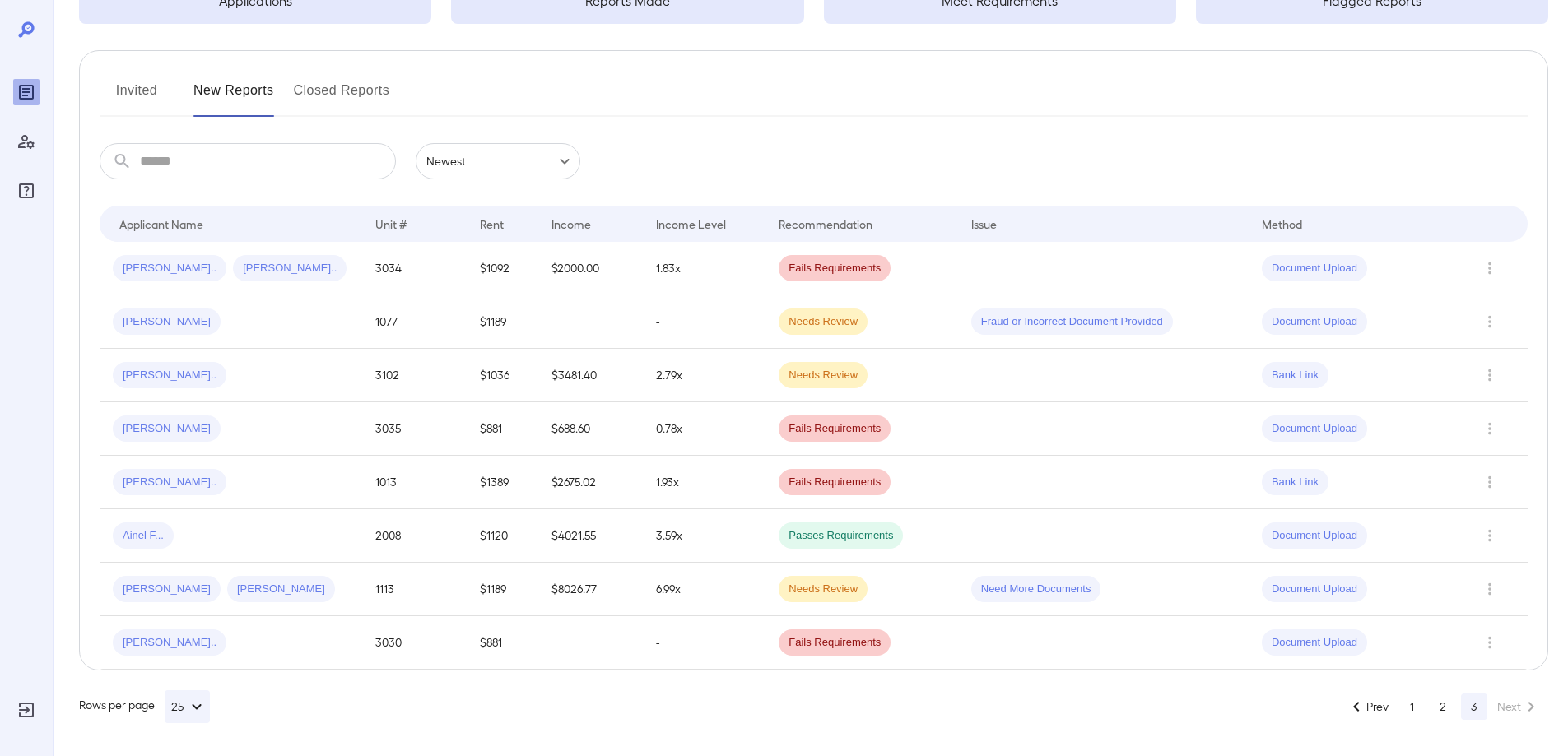
click at [1447, 707] on button "2" at bounding box center [1442, 706] width 26 height 26
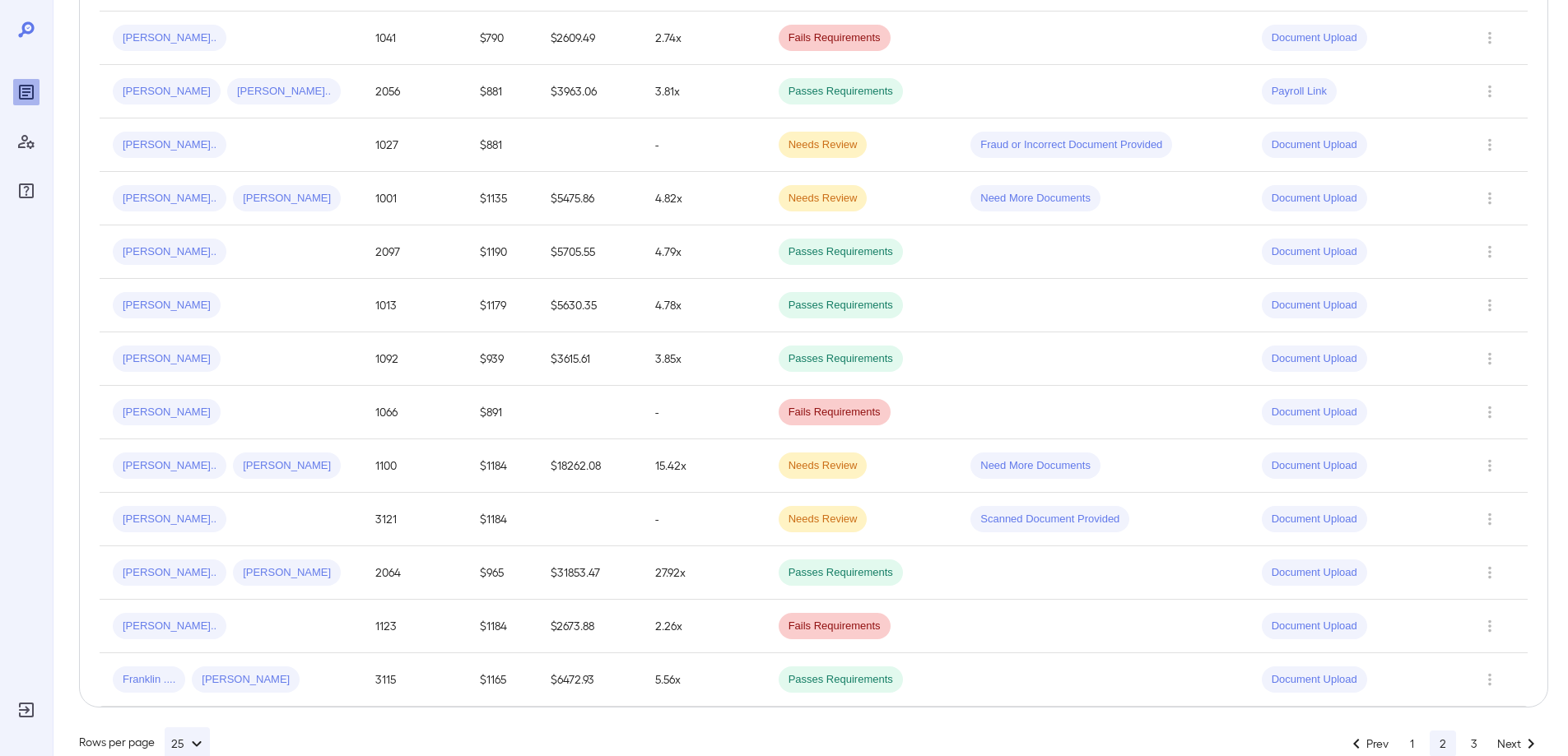
scroll to position [1063, 0]
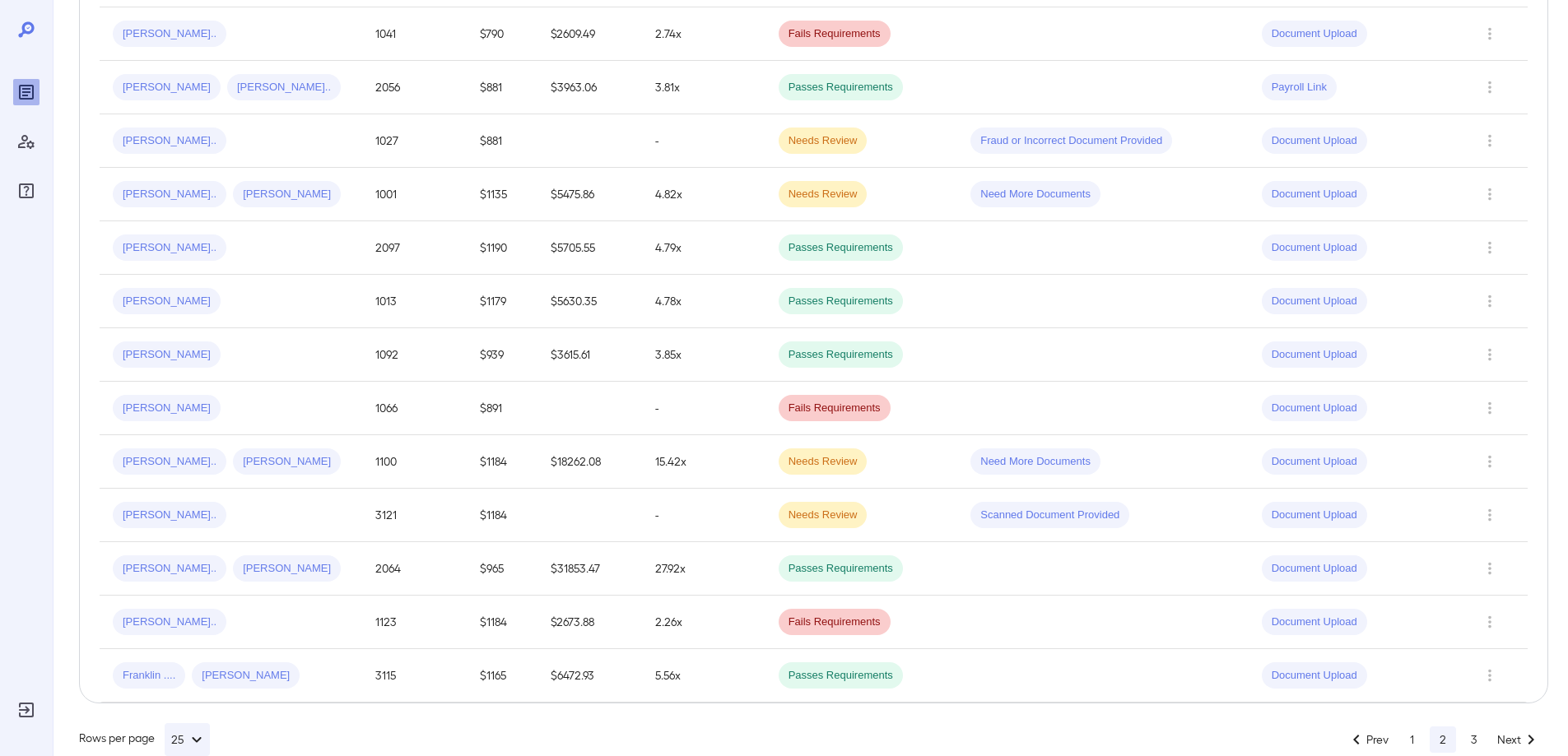
click at [1473, 727] on button "3" at bounding box center [1473, 739] width 26 height 26
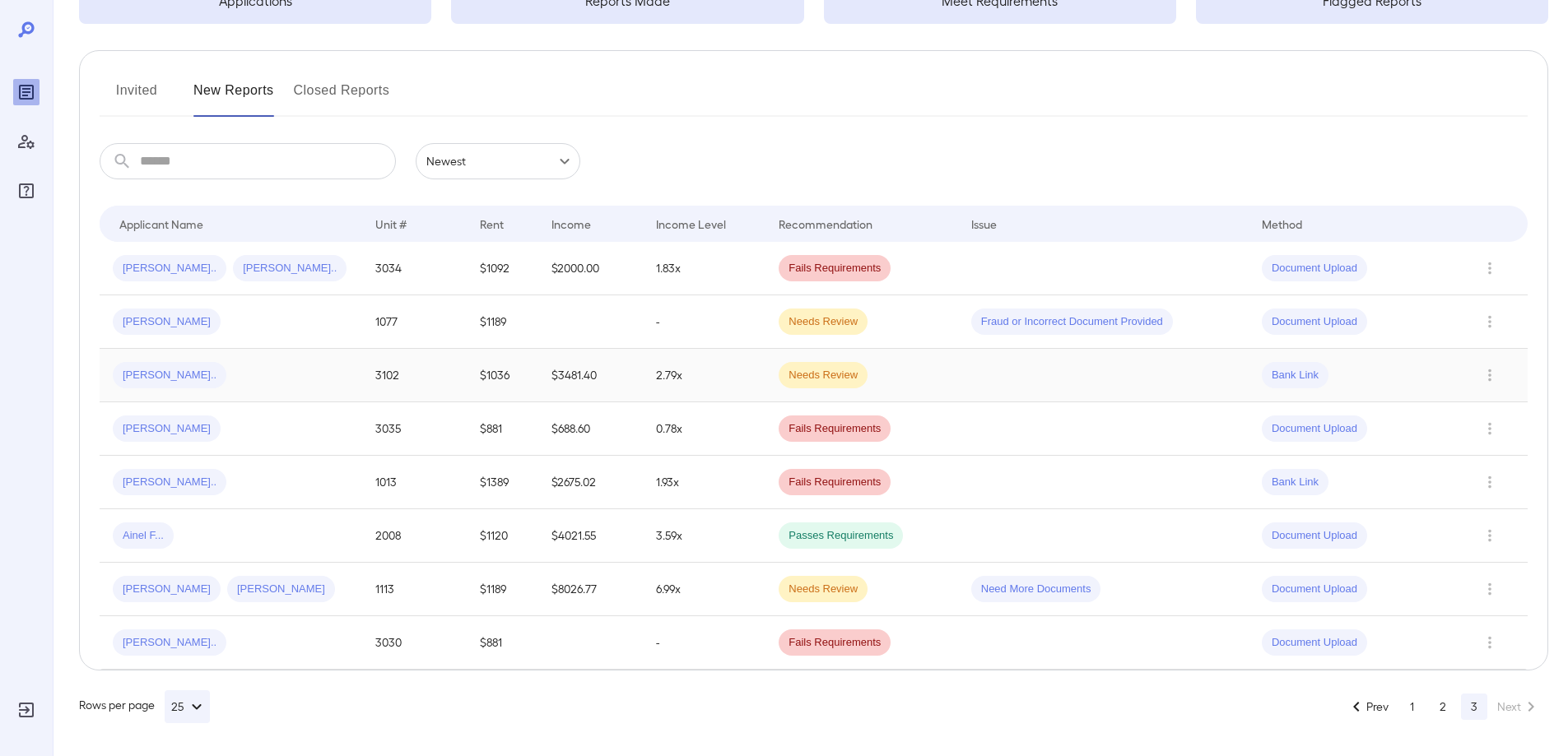
scroll to position [154, 0]
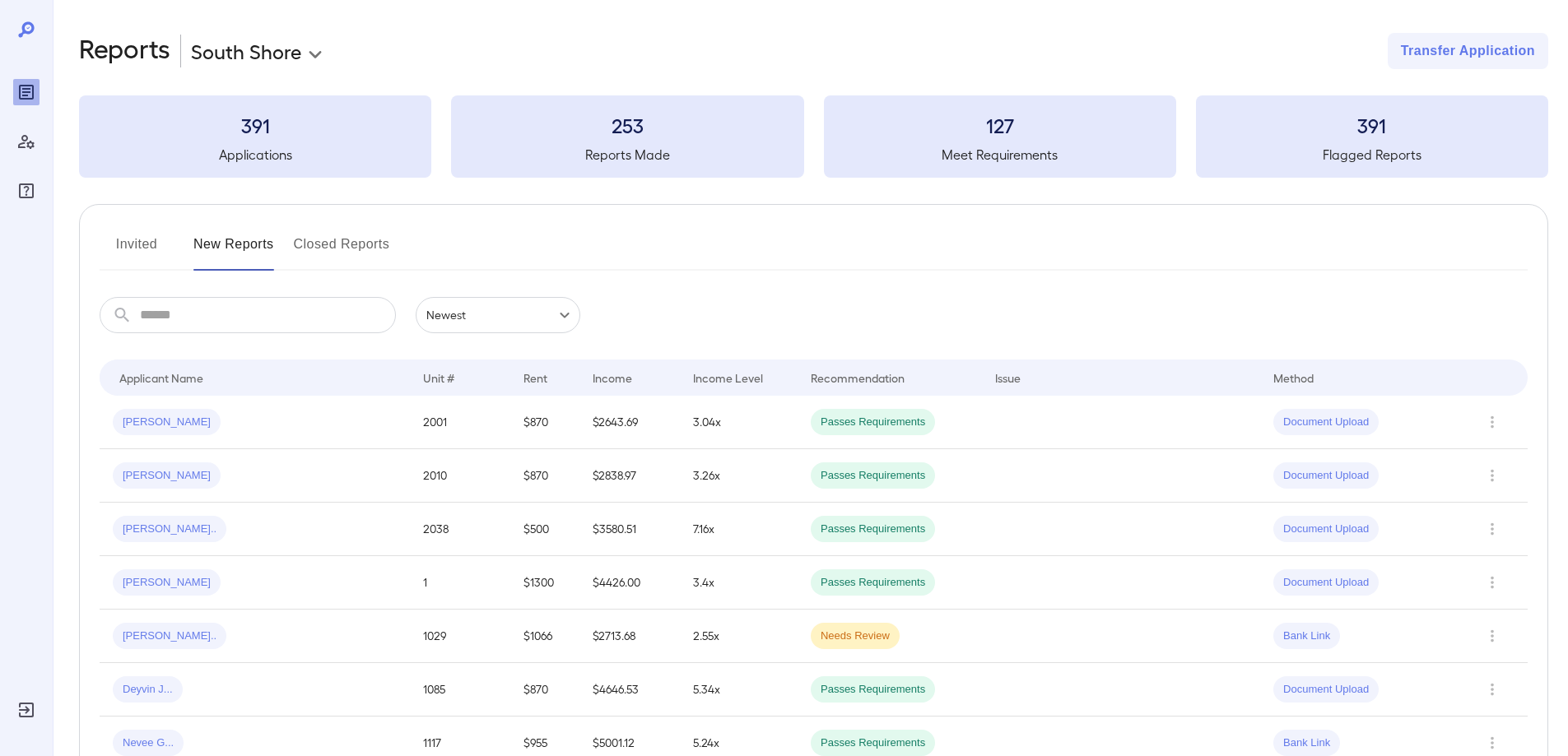
click at [110, 240] on button "Invited" at bounding box center [136, 250] width 74 height 39
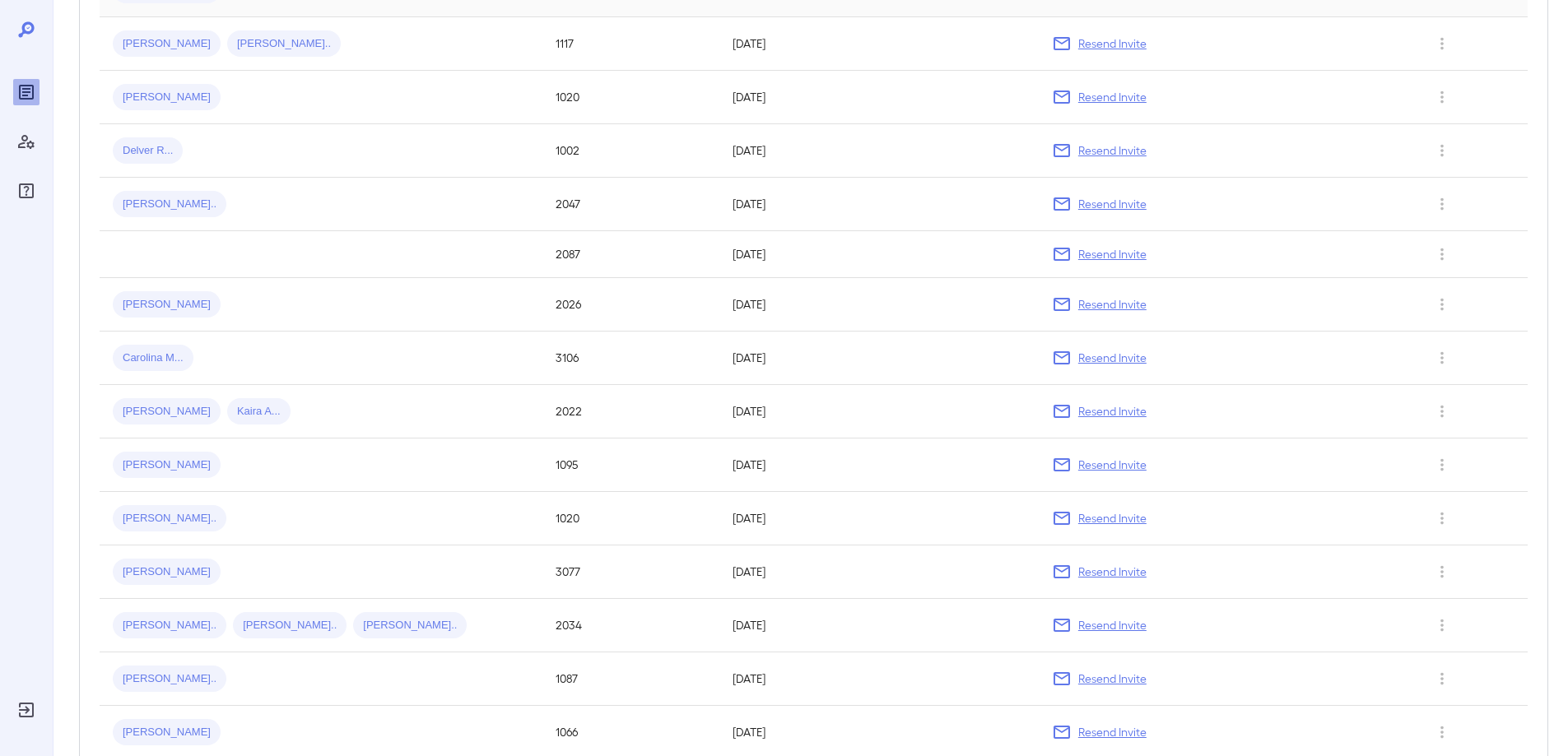
scroll to position [1056, 0]
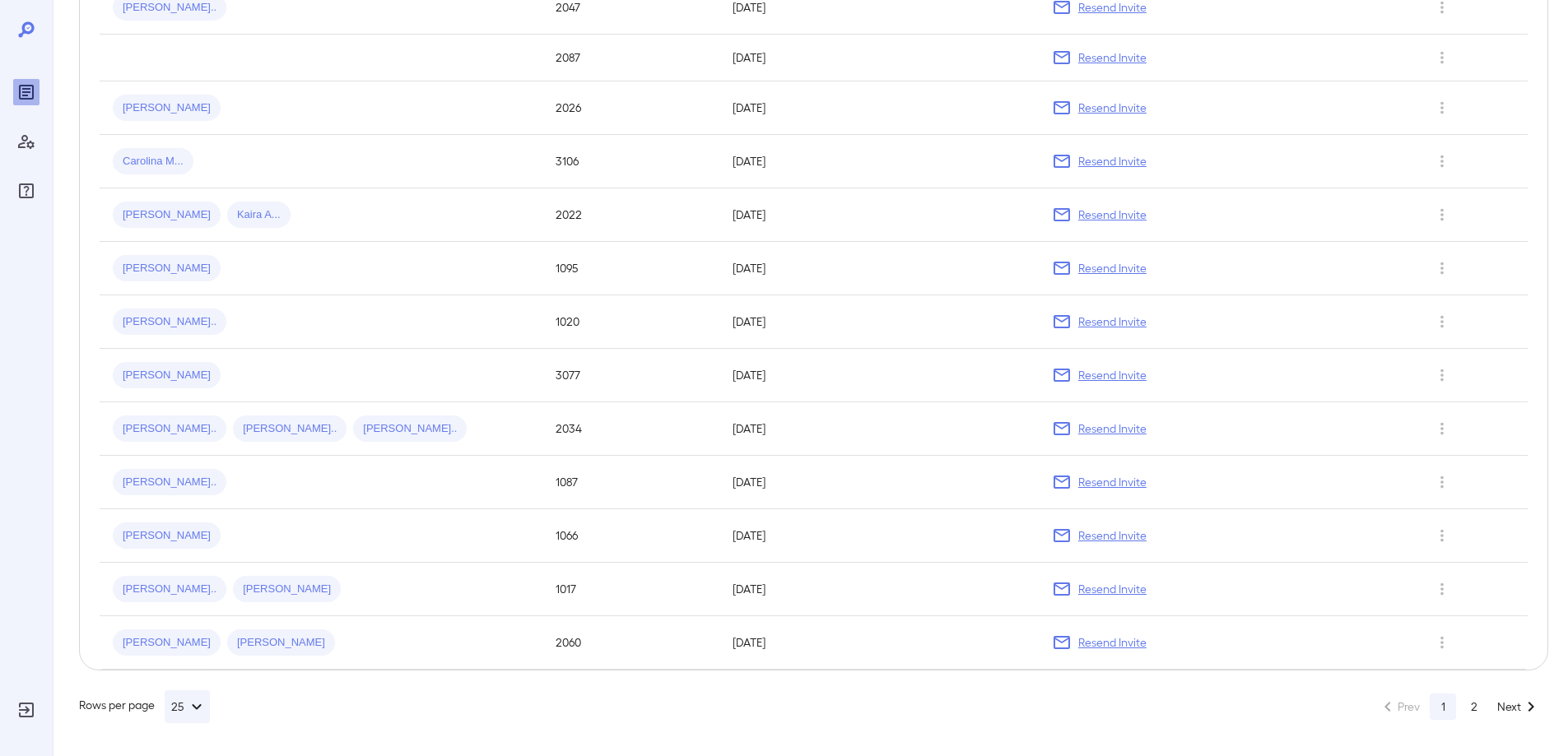
click at [1467, 711] on button "2" at bounding box center [1473, 706] width 26 height 26
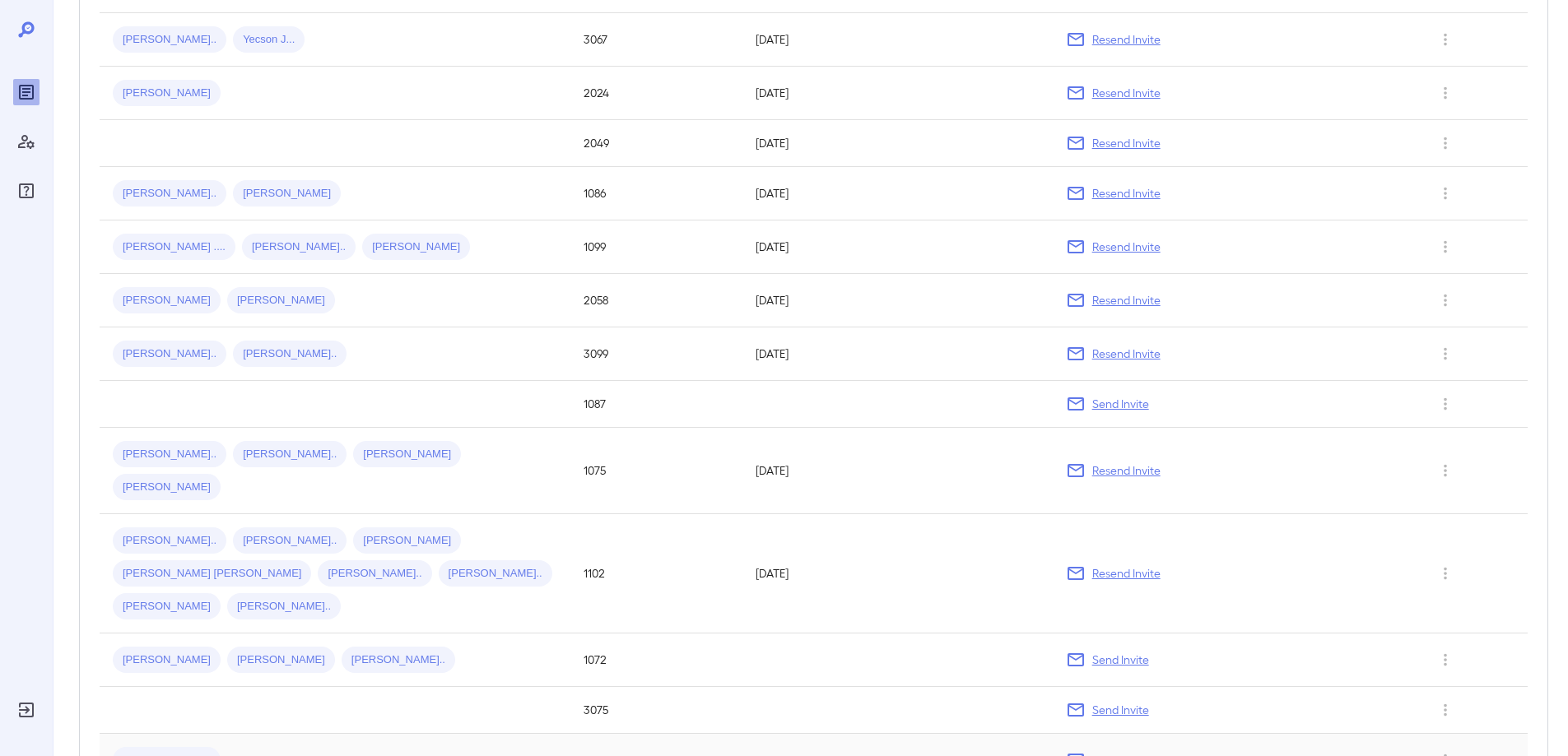
scroll to position [963, 0]
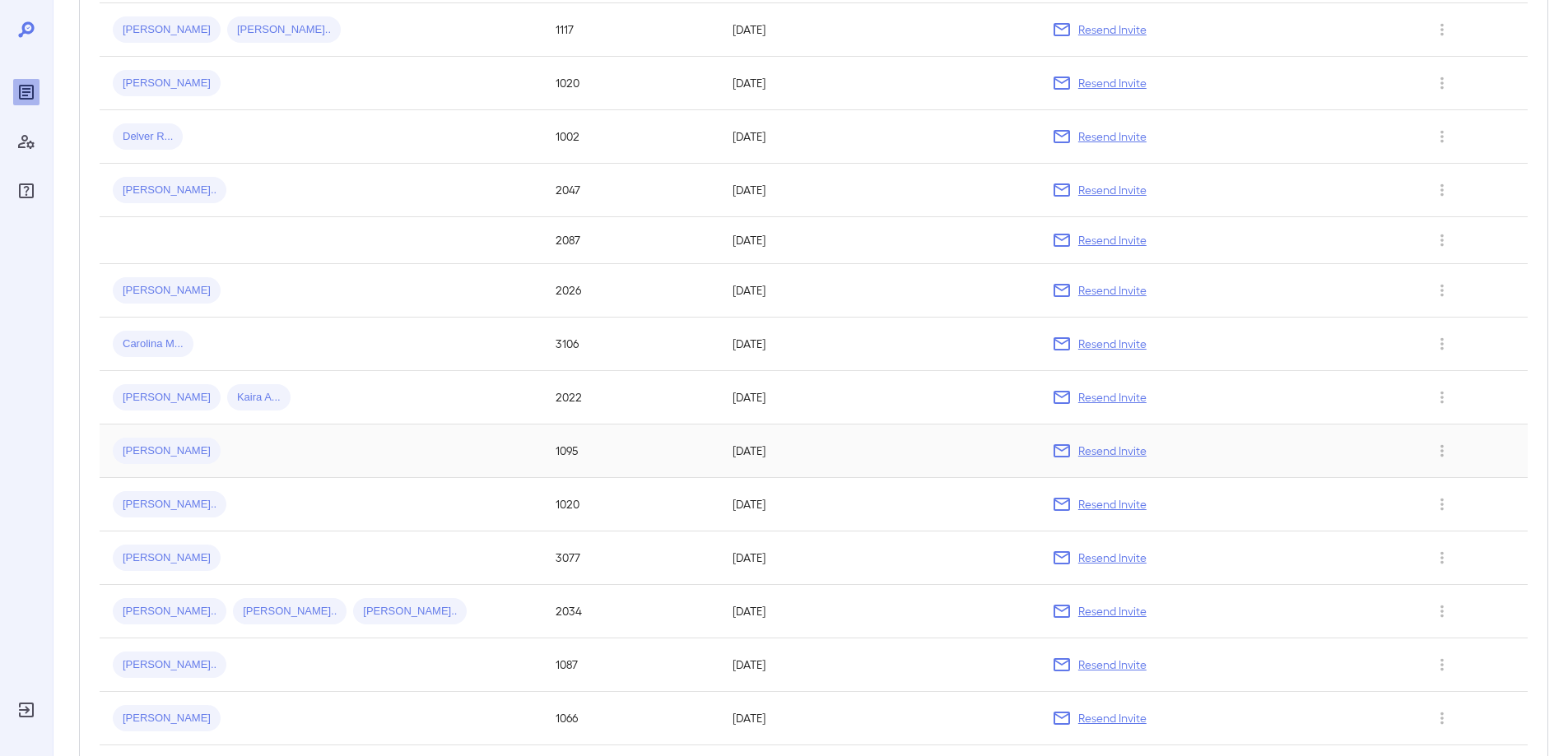
scroll to position [1056, 0]
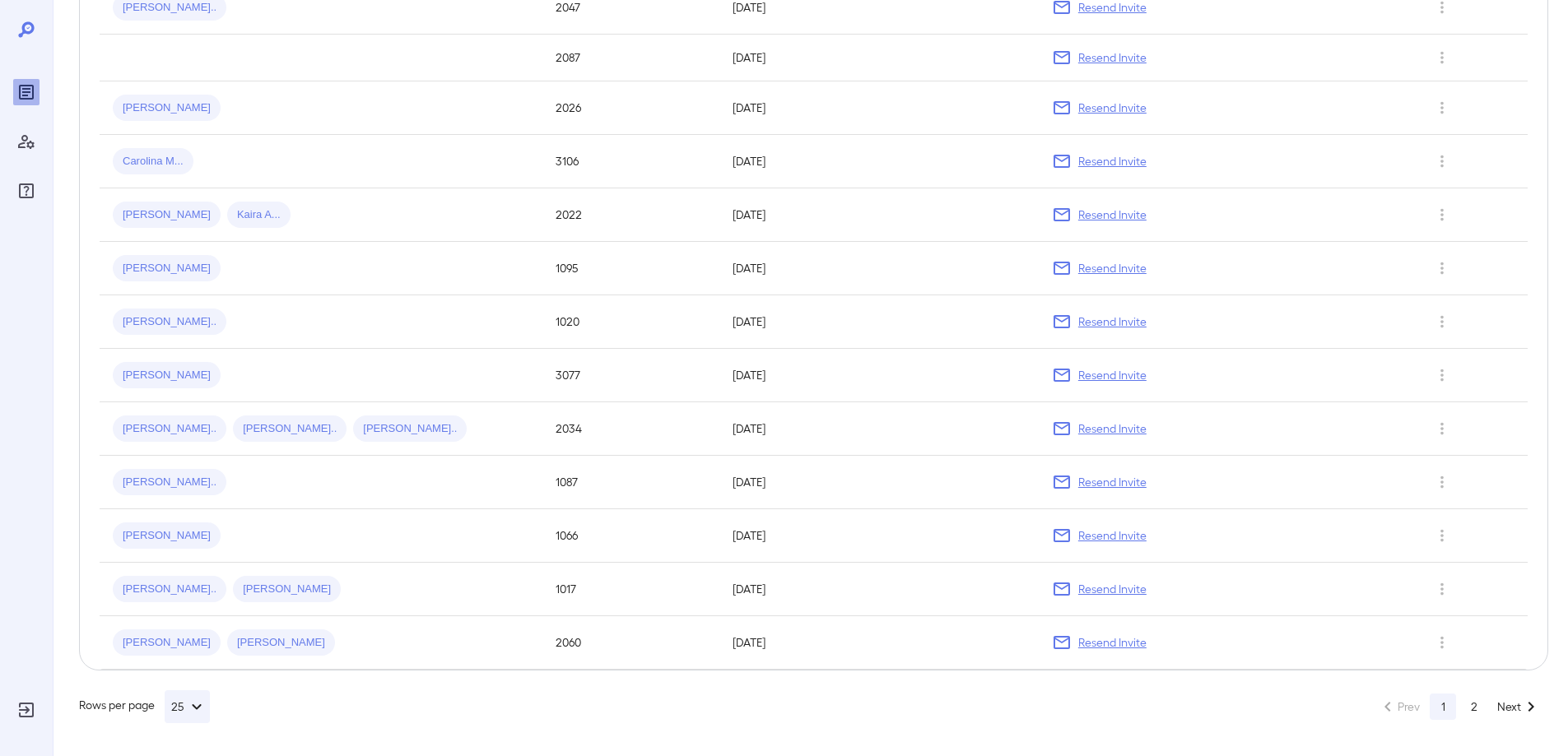
click at [1486, 715] on button "2" at bounding box center [1473, 706] width 26 height 26
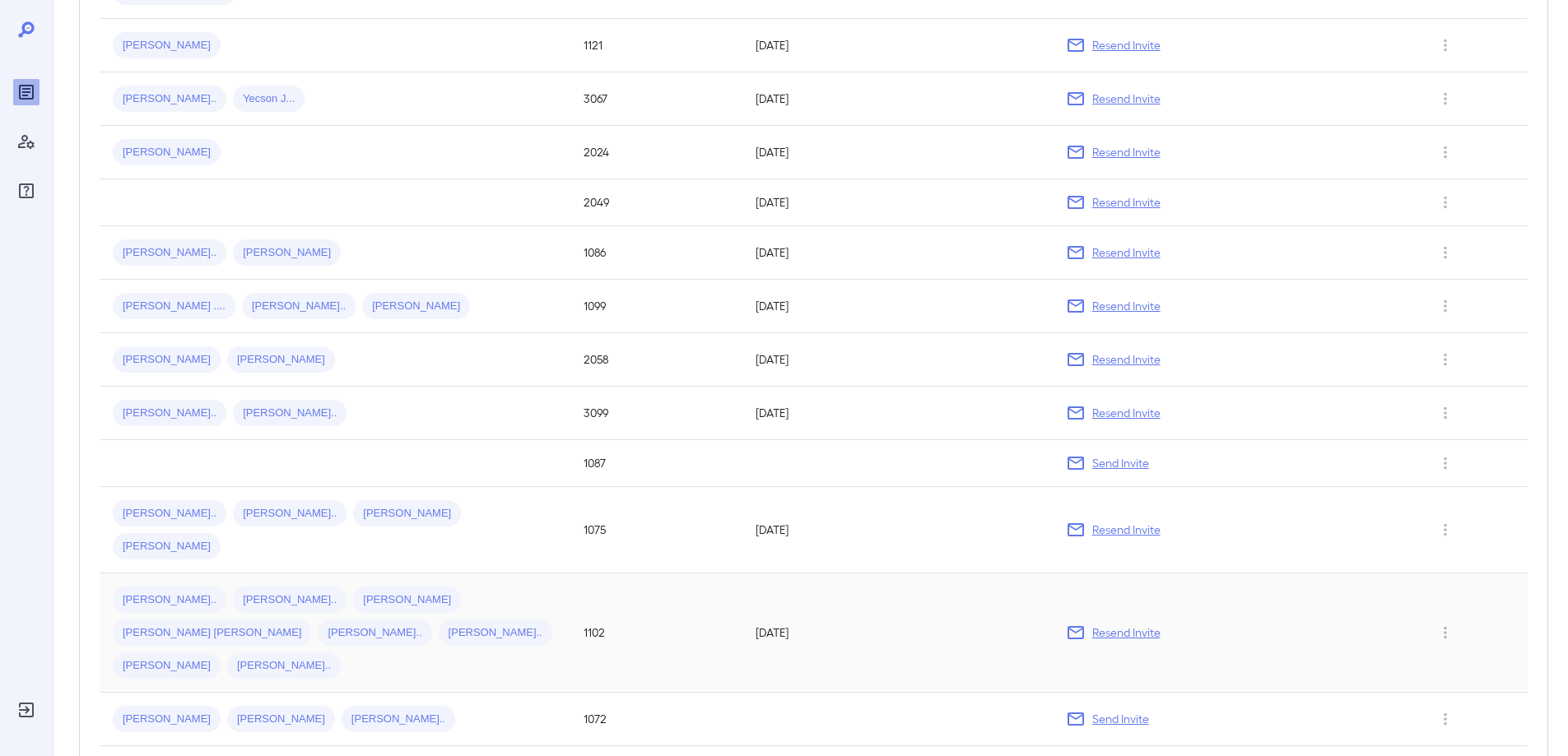
scroll to position [963, 0]
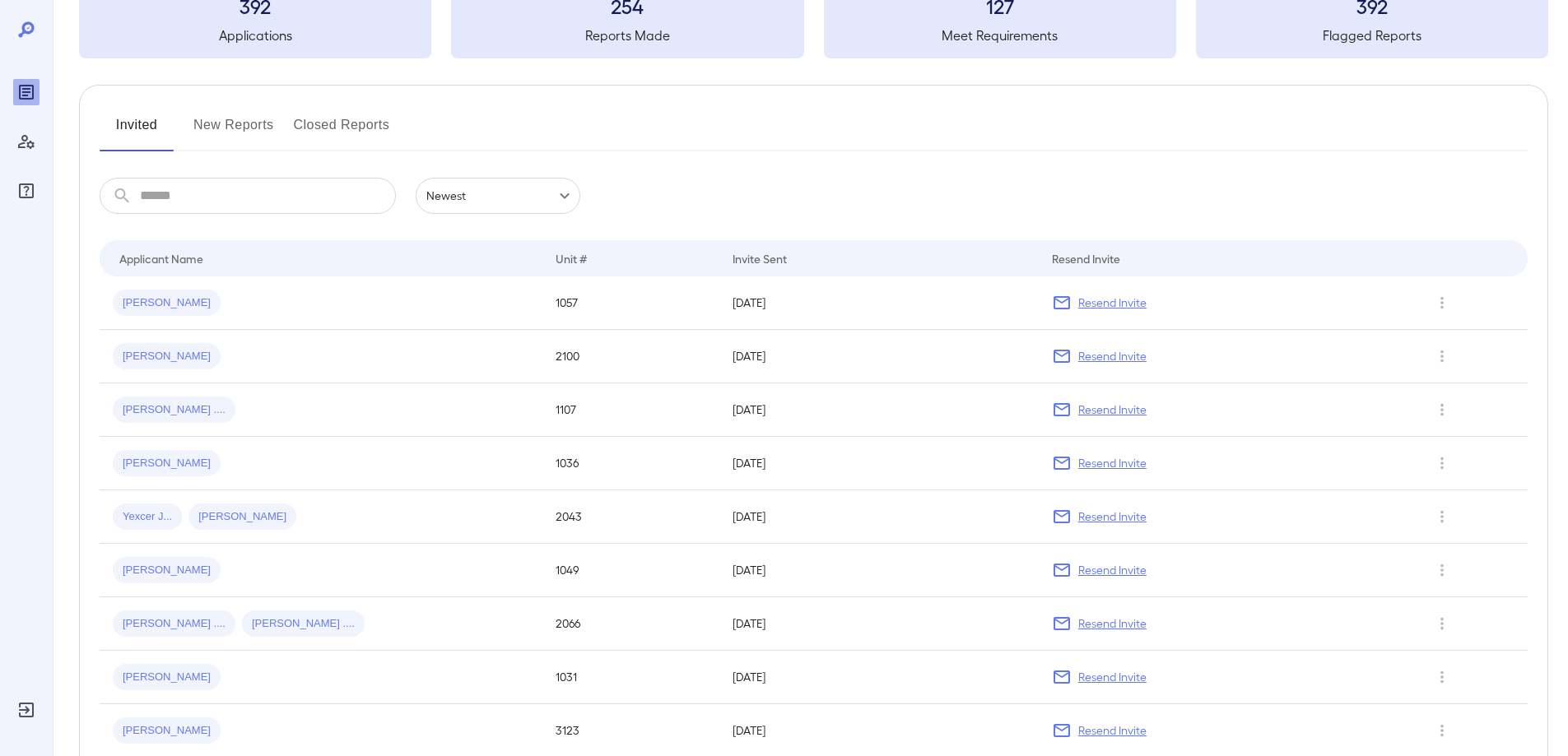
scroll to position [0, 0]
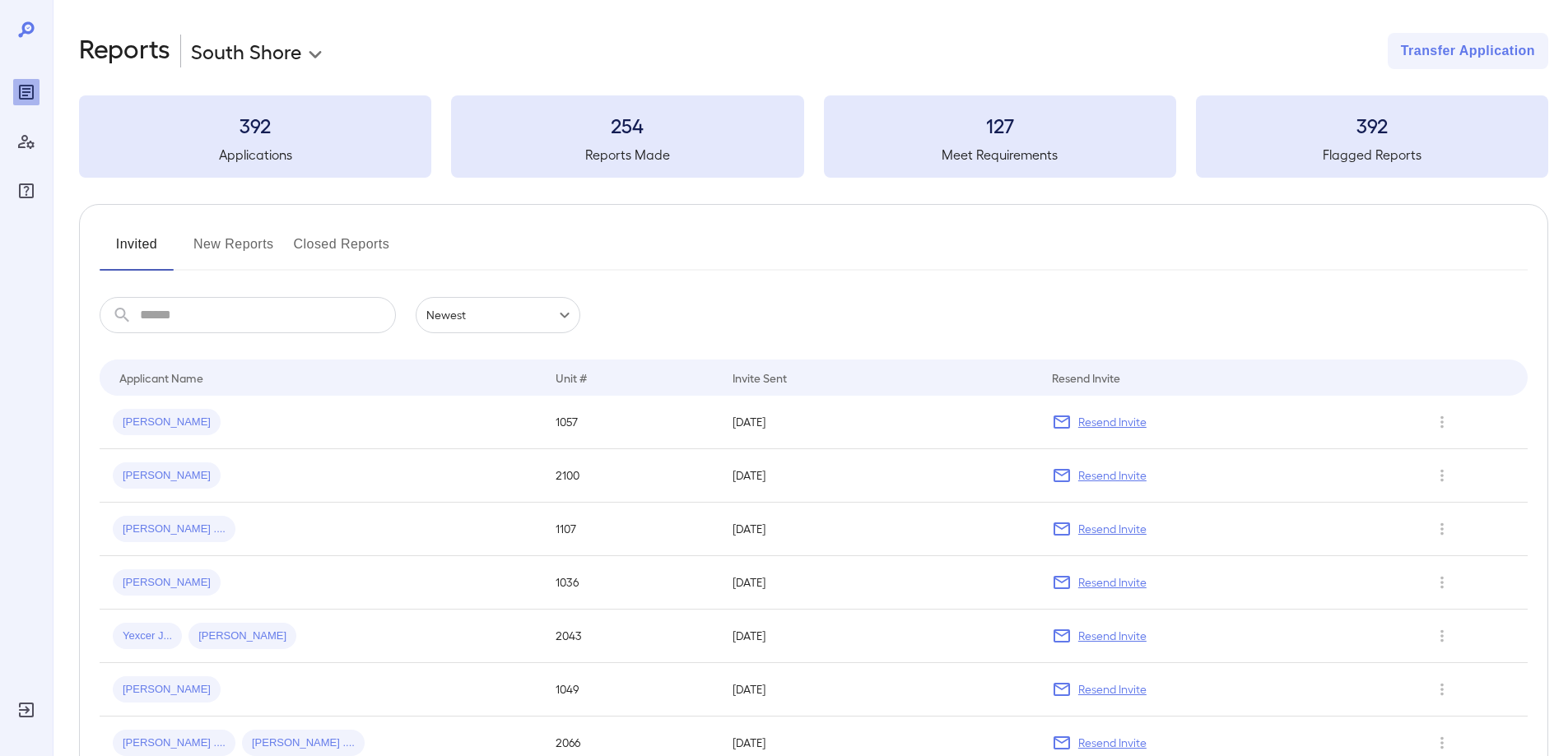
click at [135, 238] on button "Invited" at bounding box center [136, 250] width 74 height 39
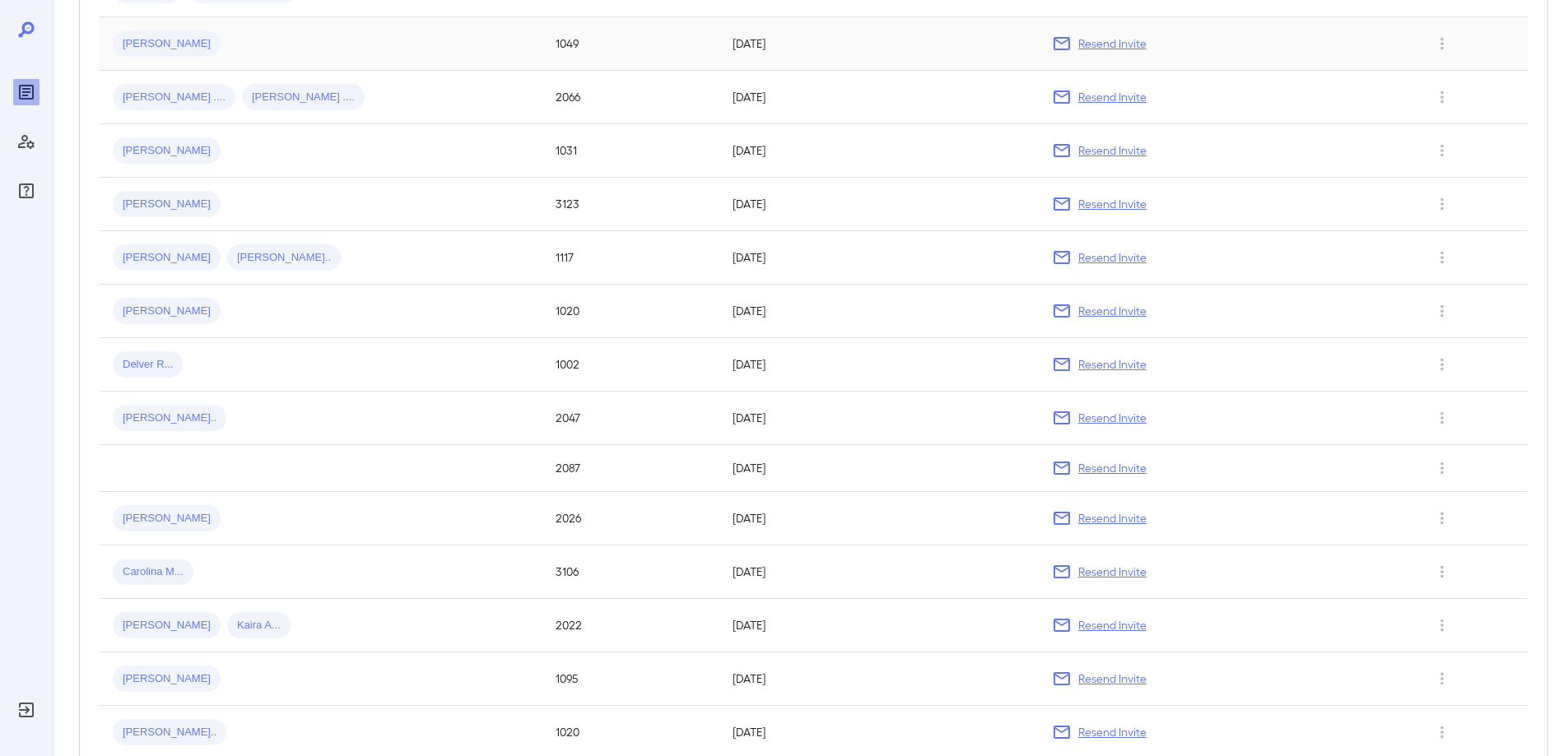
scroll to position [645, 0]
